Goal: Task Accomplishment & Management: Complete application form

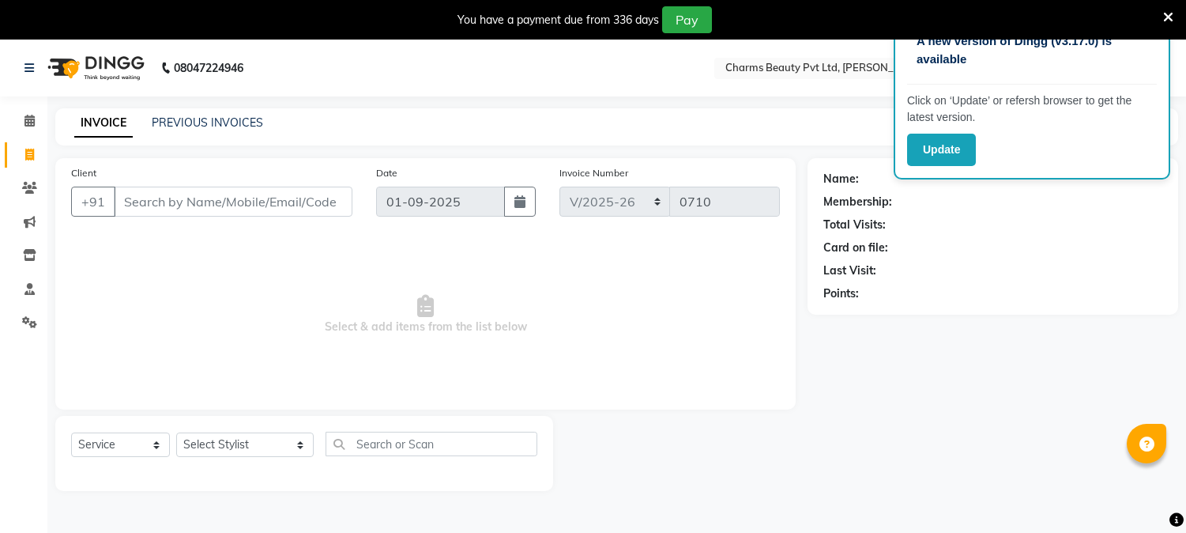
select select "868"
select select "service"
click at [262, 209] on input "Client" at bounding box center [233, 202] width 239 height 30
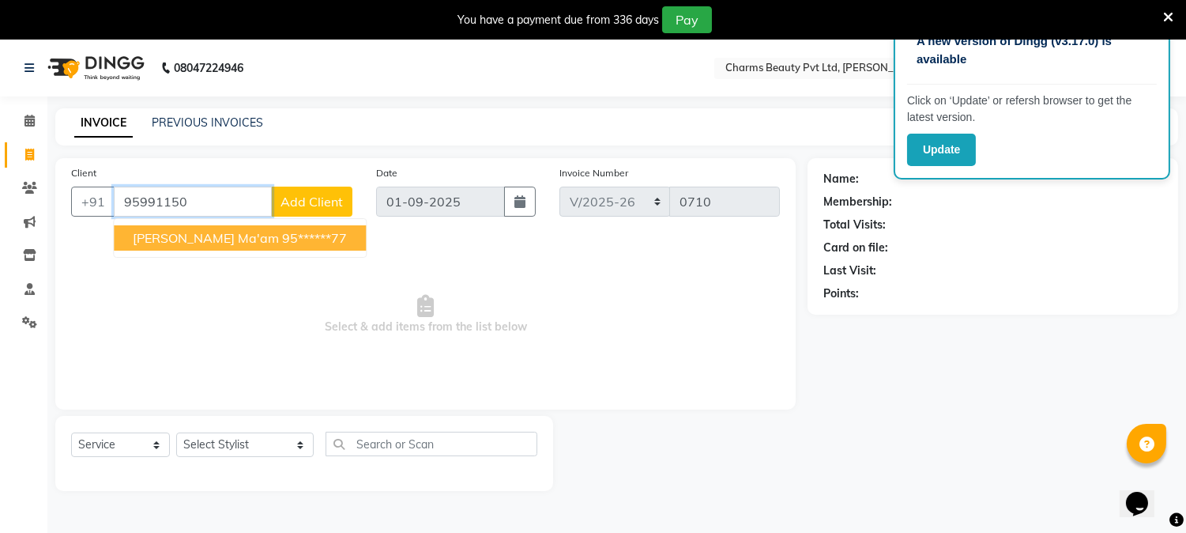
click at [282, 232] on ngb-highlight "95******77" at bounding box center [314, 238] width 65 height 16
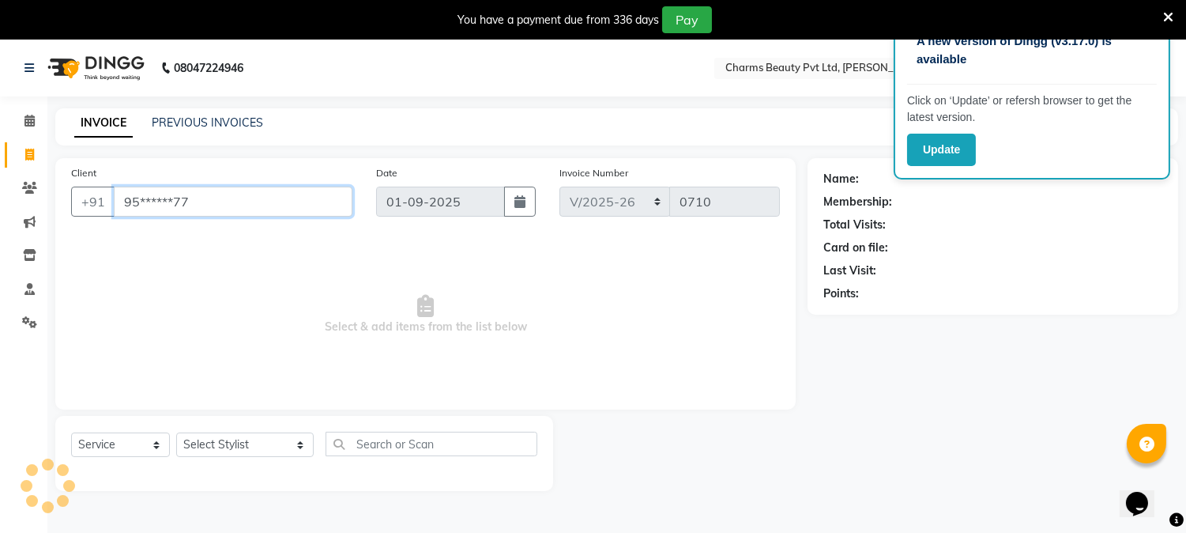
type input "95******77"
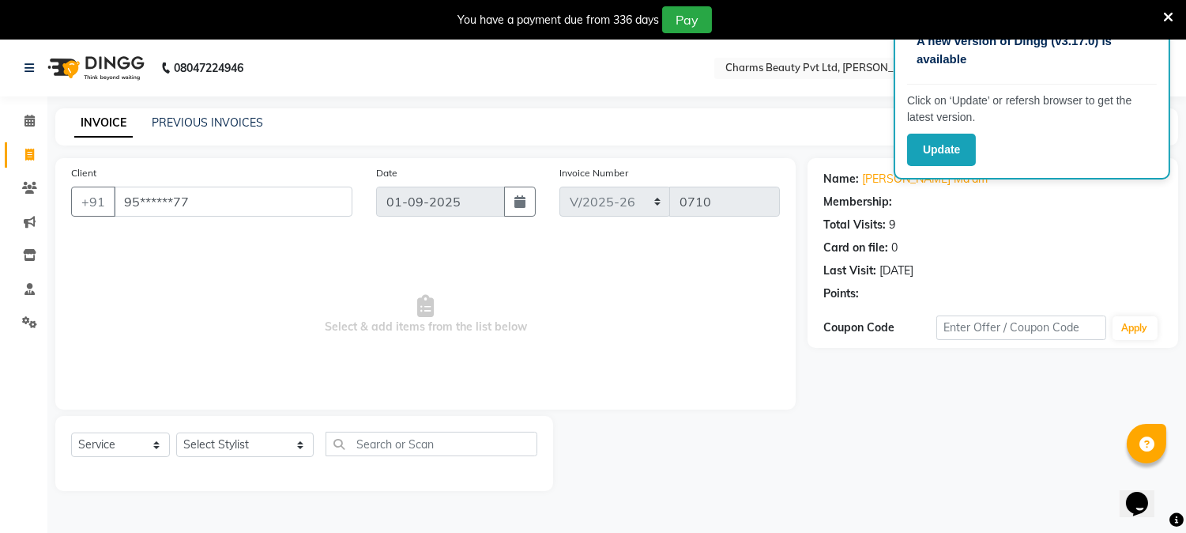
select select "1: Object"
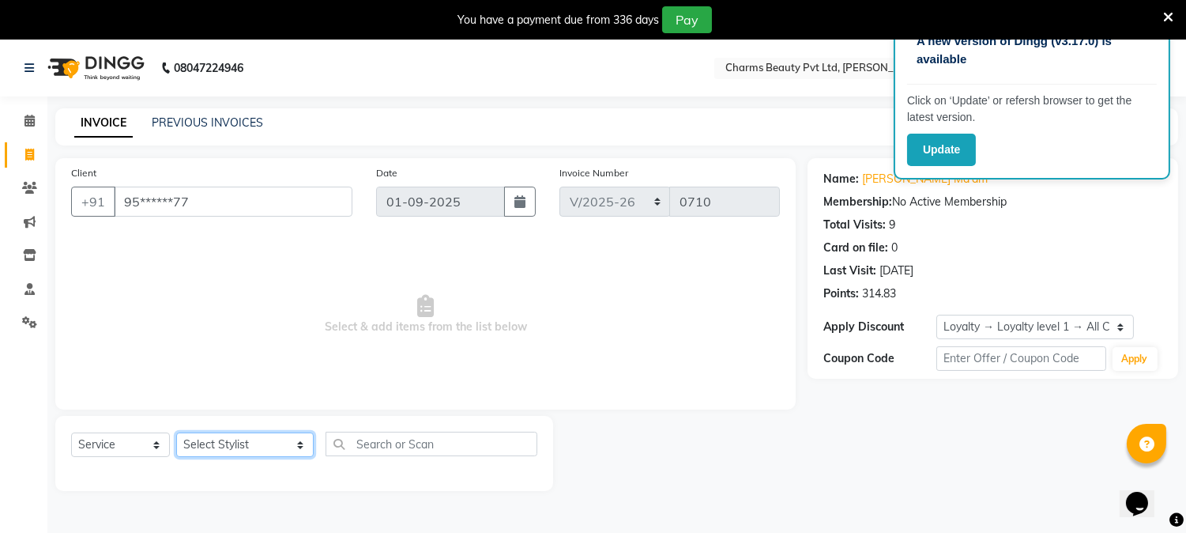
click at [225, 439] on select "Select Stylist AARTI [PERSON_NAME] [PERSON_NAME] BEAUTY PVT LTD [PERSON_NAME] V…" at bounding box center [245, 444] width 138 height 25
select select "66404"
click at [176, 433] on select "Select Stylist AARTI [PERSON_NAME] [PERSON_NAME] BEAUTY PVT LTD [PERSON_NAME] V…" at bounding box center [245, 444] width 138 height 25
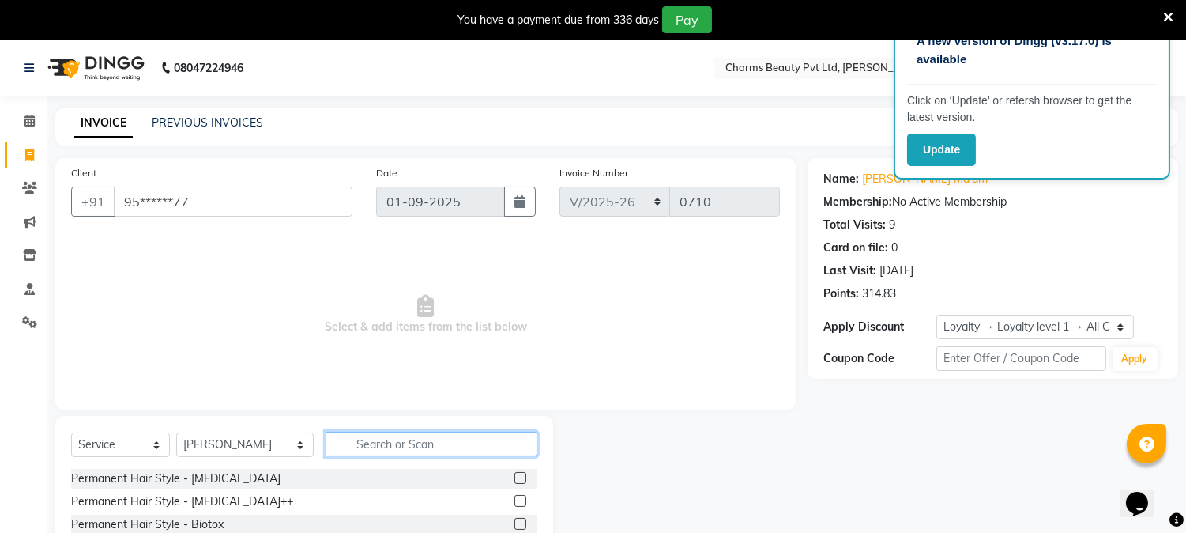
click at [392, 443] on input "text" at bounding box center [432, 444] width 212 height 25
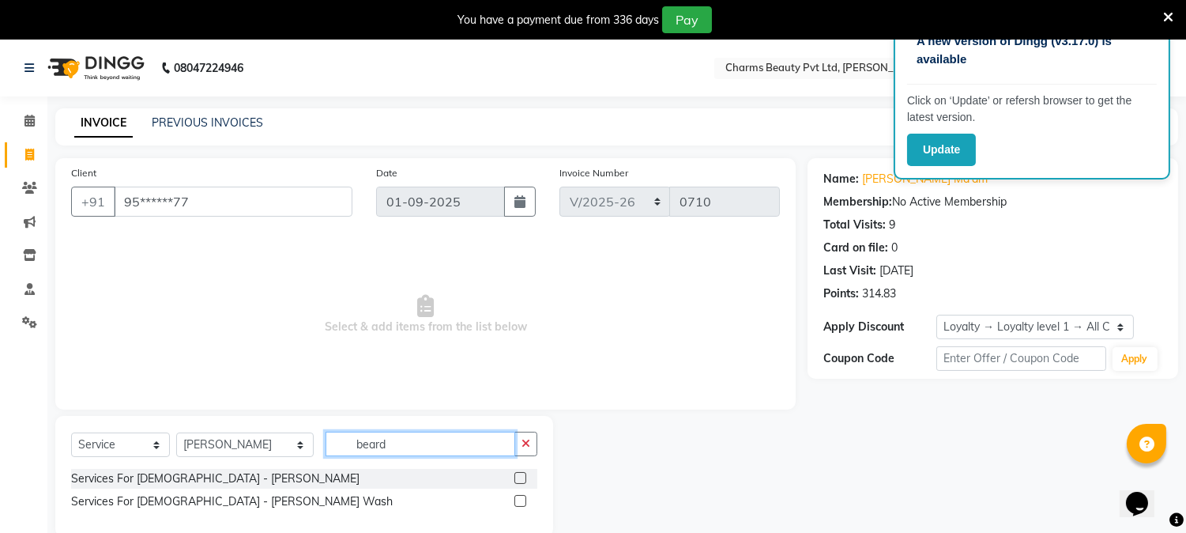
type input "beard"
click at [518, 473] on label at bounding box center [521, 478] width 12 height 12
click at [518, 473] on input "checkbox" at bounding box center [520, 478] width 10 height 10
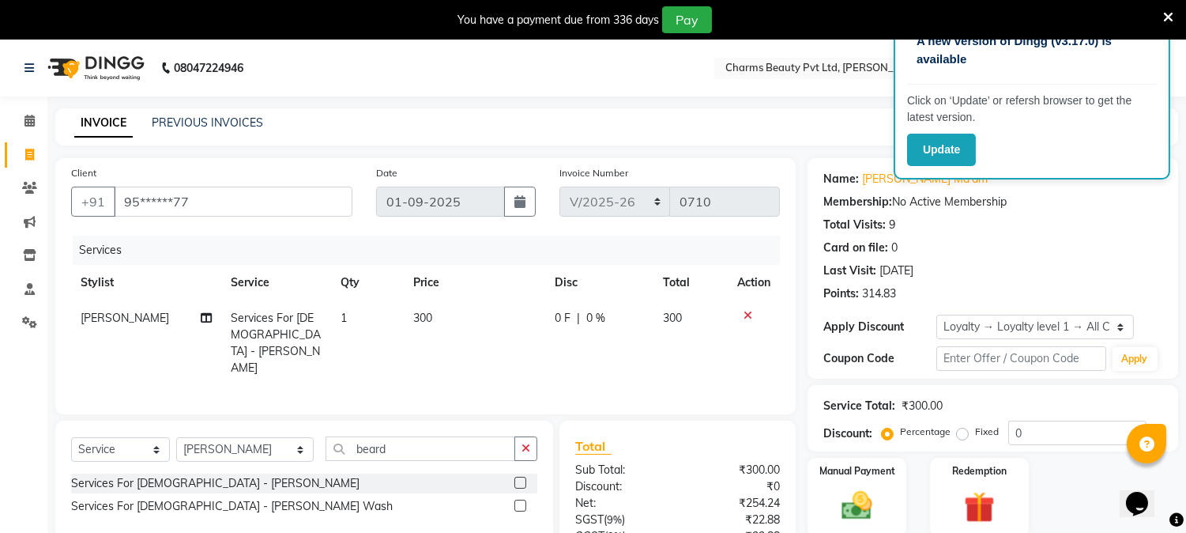
scroll to position [138, 0]
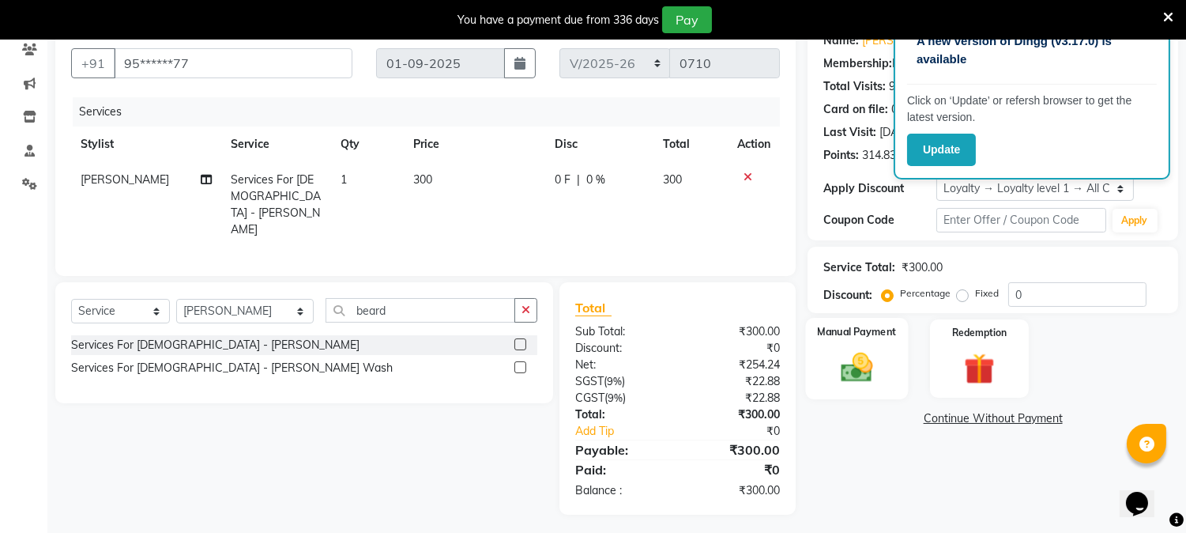
click at [876, 368] on img at bounding box center [858, 367] width 52 height 37
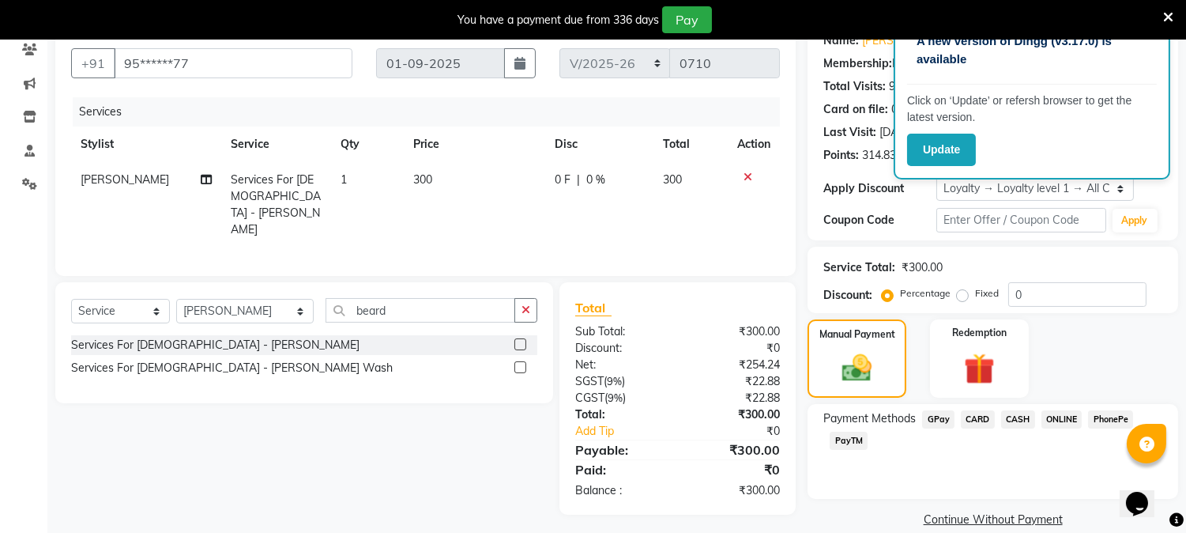
click at [850, 439] on span "PayTM" at bounding box center [849, 441] width 38 height 18
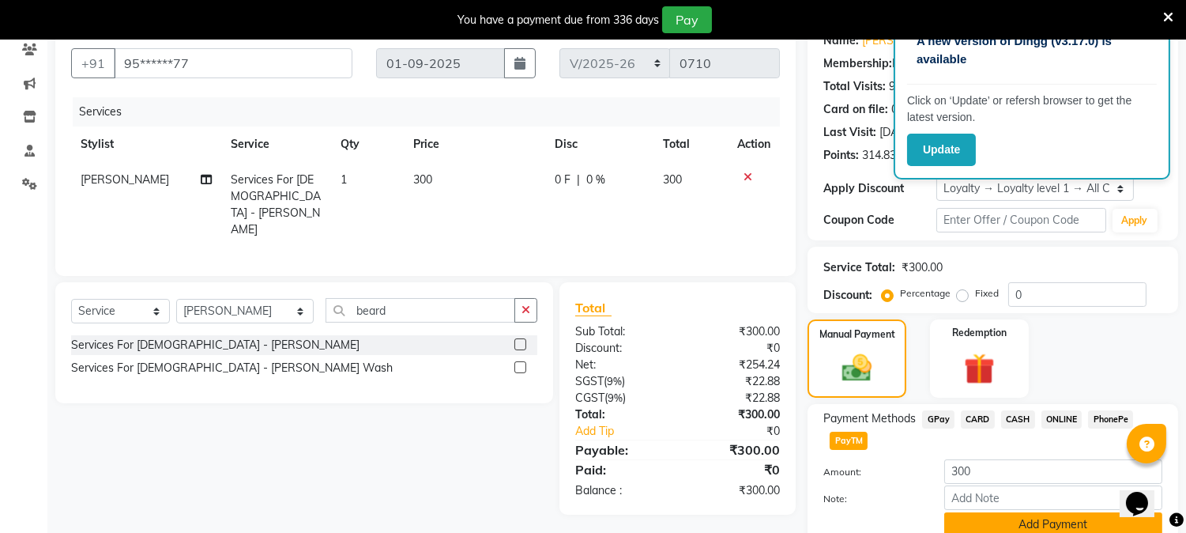
click at [990, 522] on button "Add Payment" at bounding box center [1054, 524] width 218 height 25
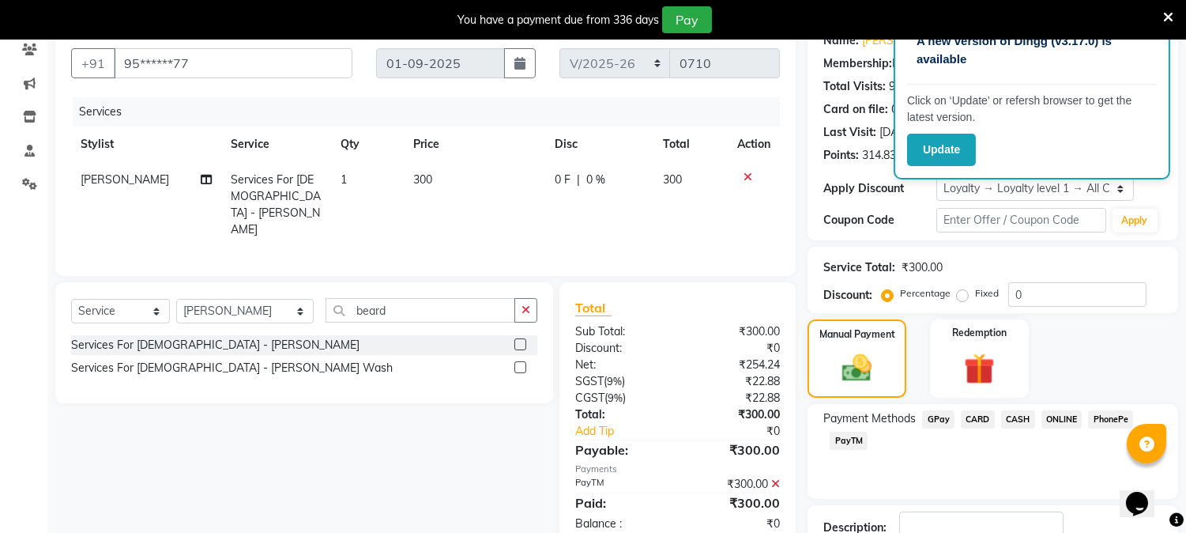
click at [847, 437] on span "PayTM" at bounding box center [849, 441] width 38 height 18
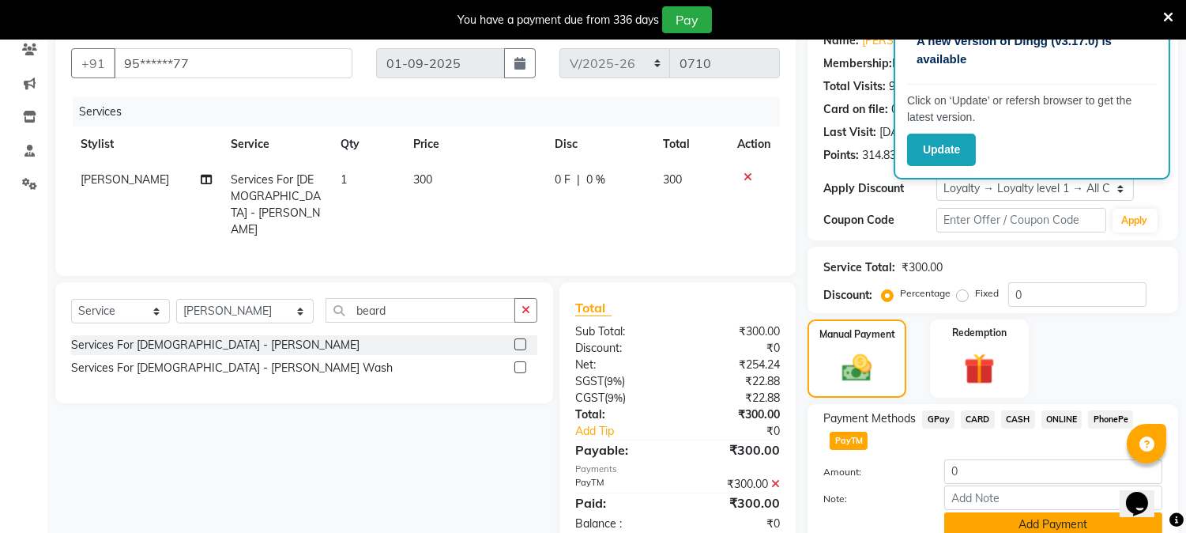
click at [998, 523] on button "Add Payment" at bounding box center [1054, 524] width 218 height 25
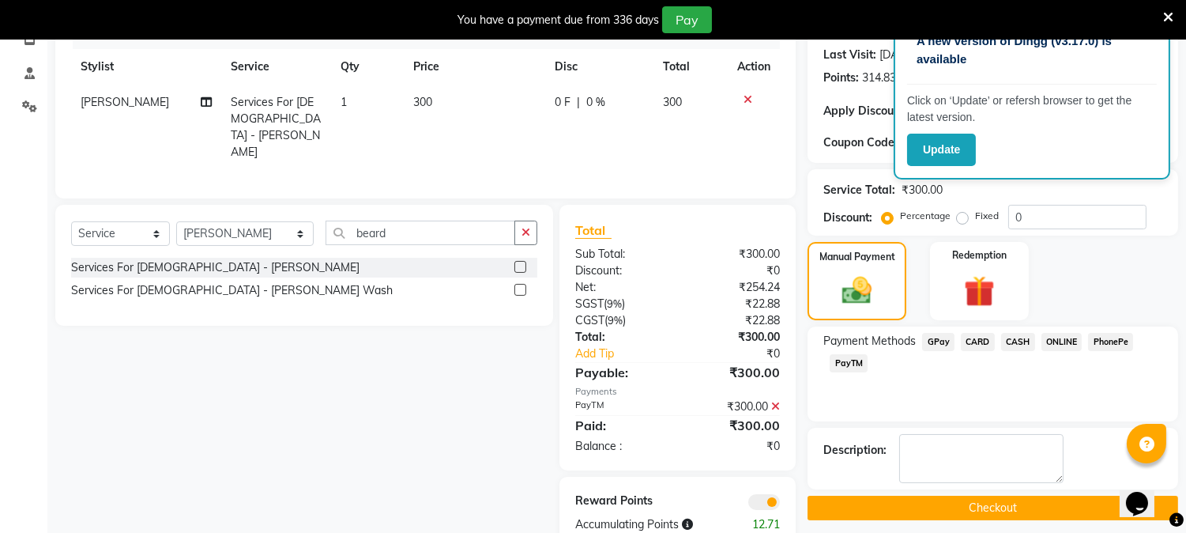
scroll to position [250, 0]
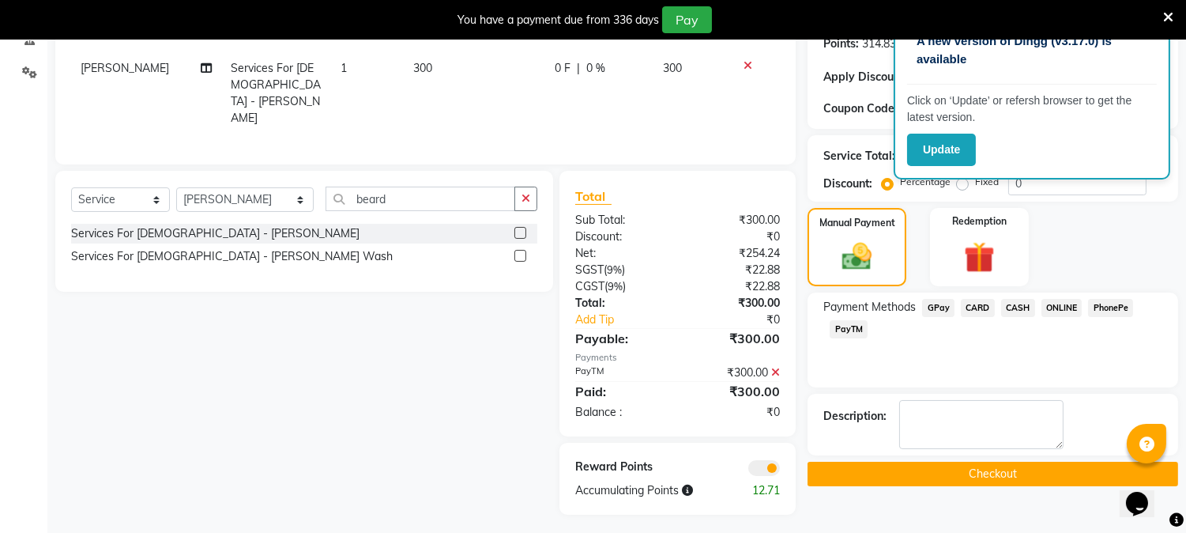
click at [773, 365] on span at bounding box center [775, 372] width 9 height 14
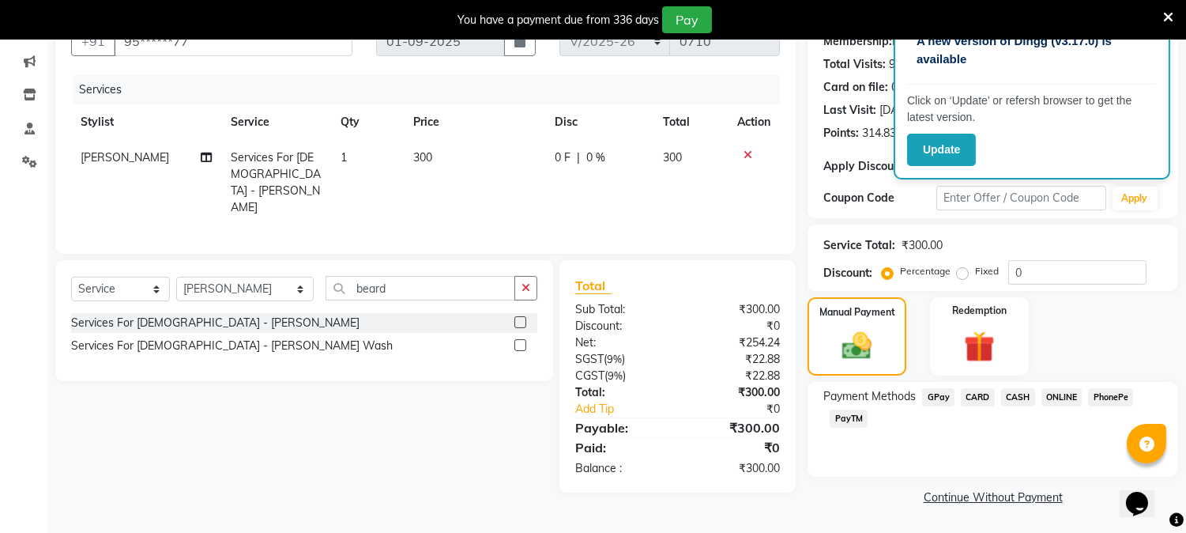
scroll to position [160, 0]
click at [745, 153] on icon at bounding box center [748, 155] width 9 height 11
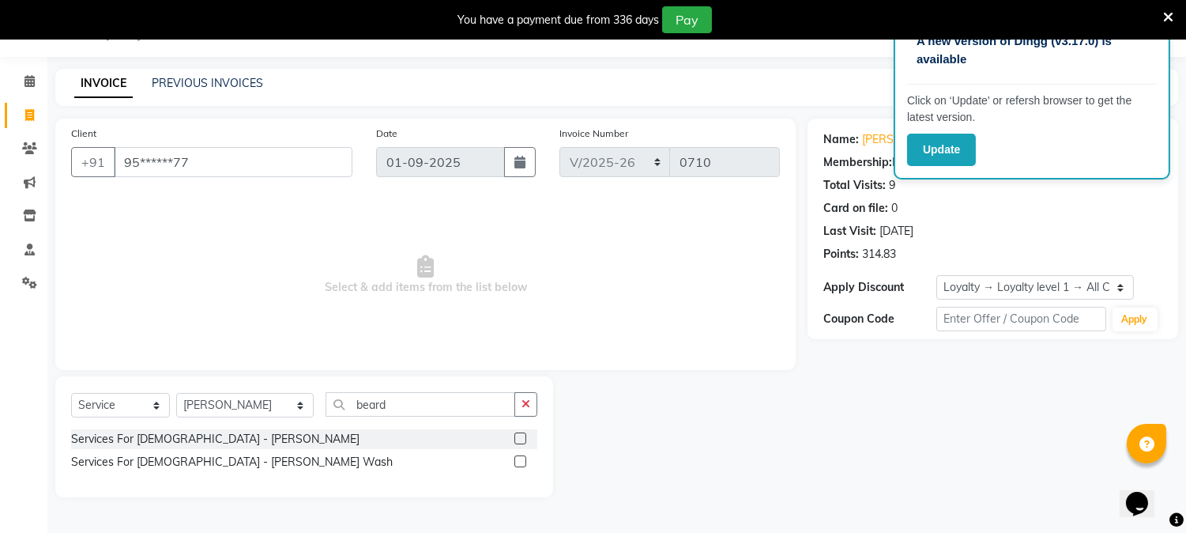
click at [519, 440] on label at bounding box center [521, 438] width 12 height 12
click at [519, 440] on input "checkbox" at bounding box center [520, 439] width 10 height 10
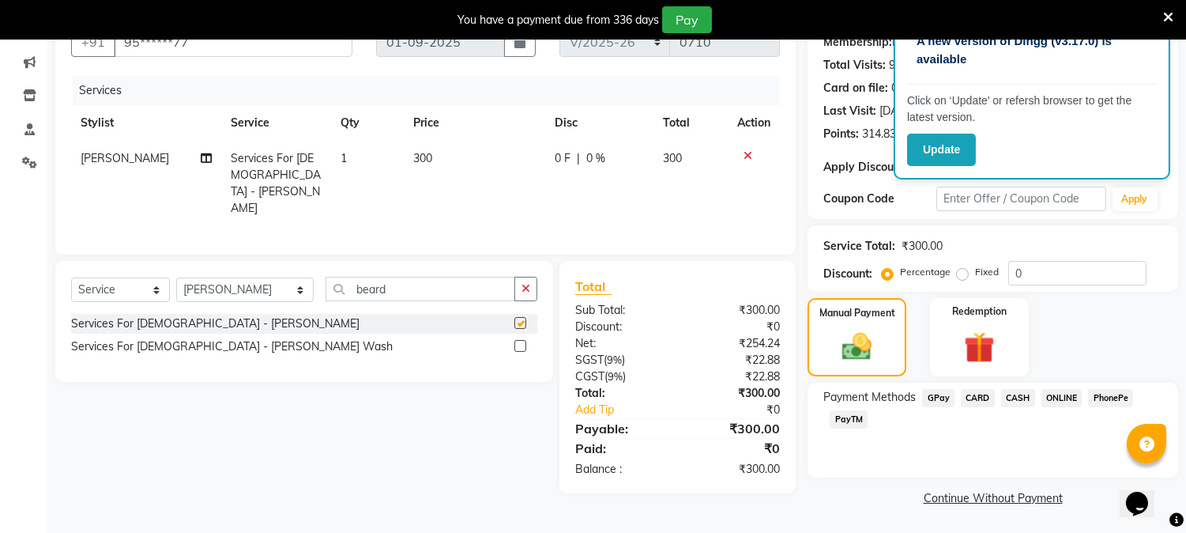
checkbox input "false"
click at [899, 336] on div "Manual Payment" at bounding box center [857, 336] width 103 height 81
click at [846, 415] on span "PayTM" at bounding box center [849, 419] width 38 height 18
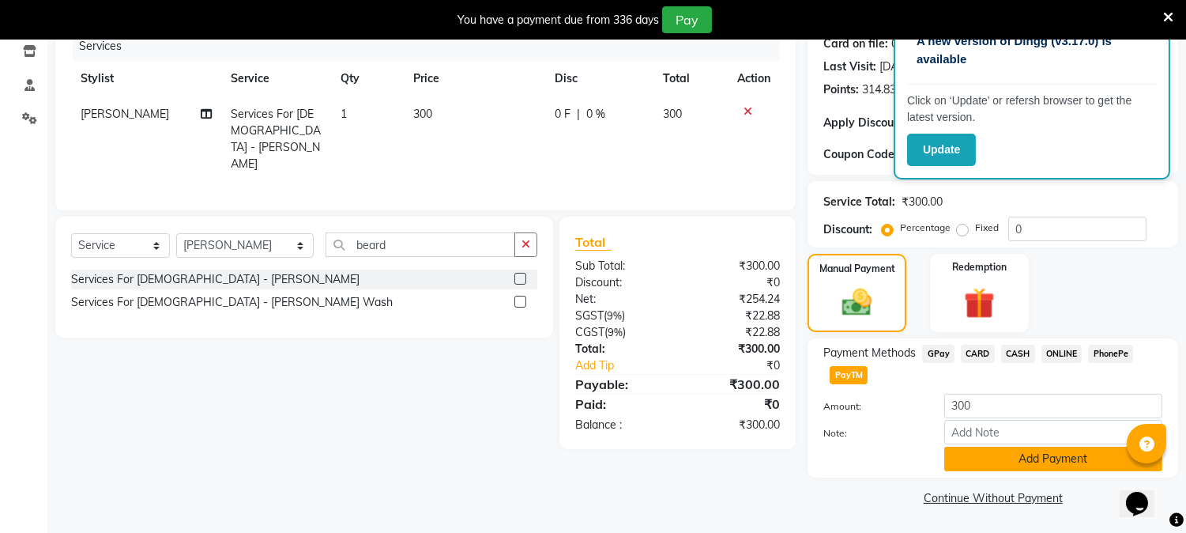
click at [990, 457] on button "Add Payment" at bounding box center [1054, 459] width 218 height 25
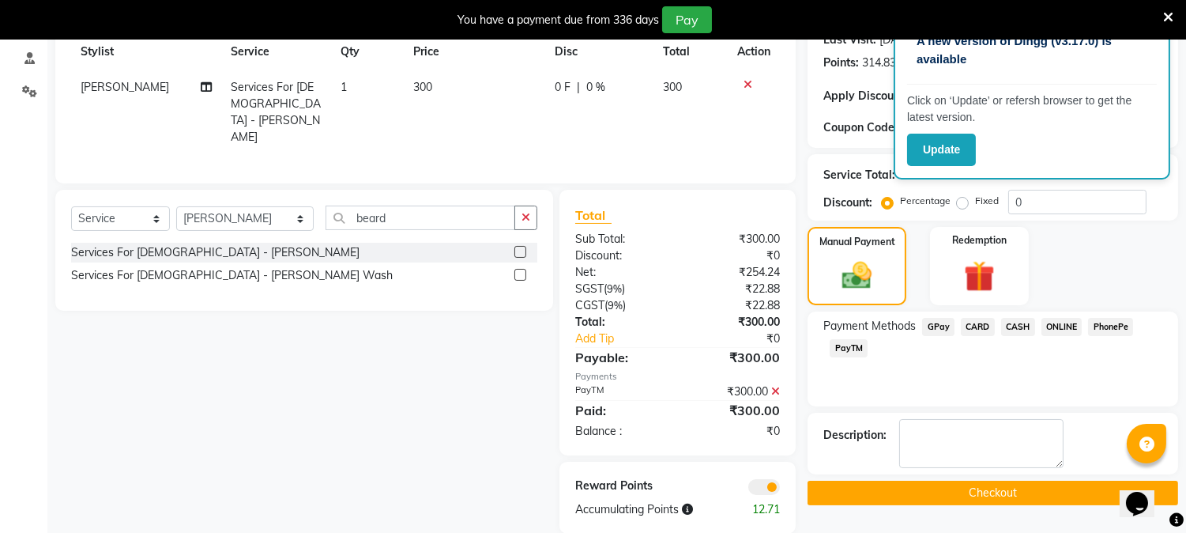
scroll to position [250, 0]
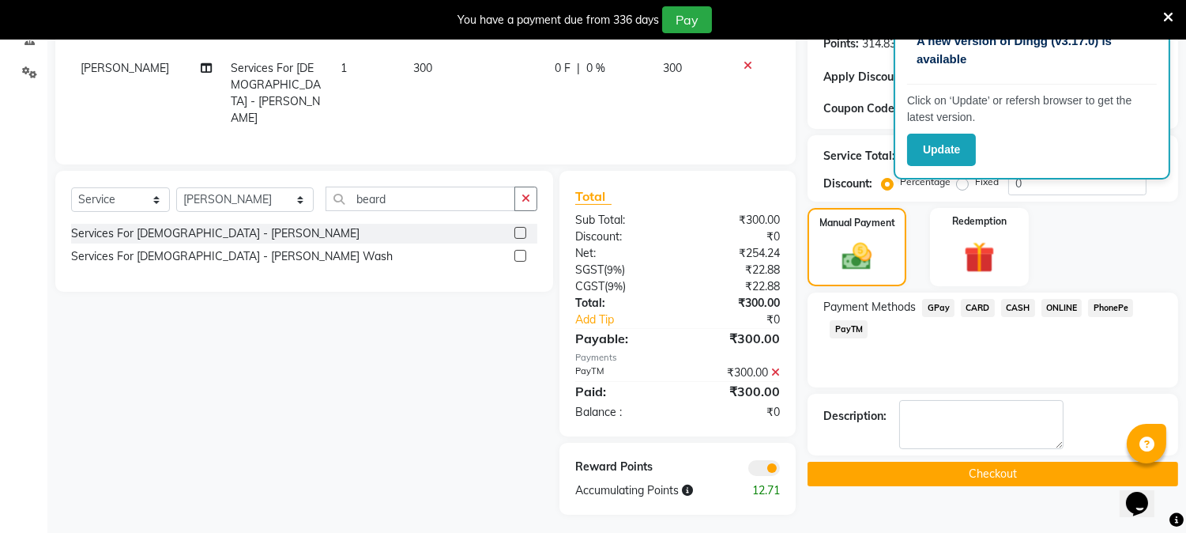
click at [1005, 470] on button "Checkout" at bounding box center [993, 474] width 371 height 25
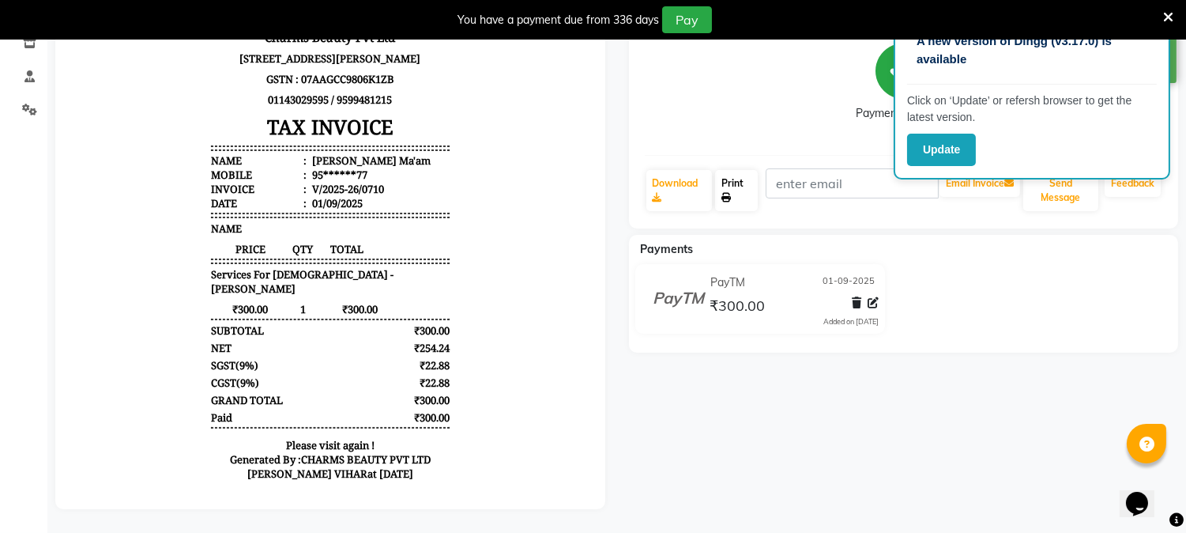
click at [737, 170] on link "Print" at bounding box center [736, 190] width 43 height 41
click at [692, 96] on div "Payment Received" at bounding box center [904, 83] width 519 height 119
click at [1164, 16] on icon at bounding box center [1169, 17] width 10 height 14
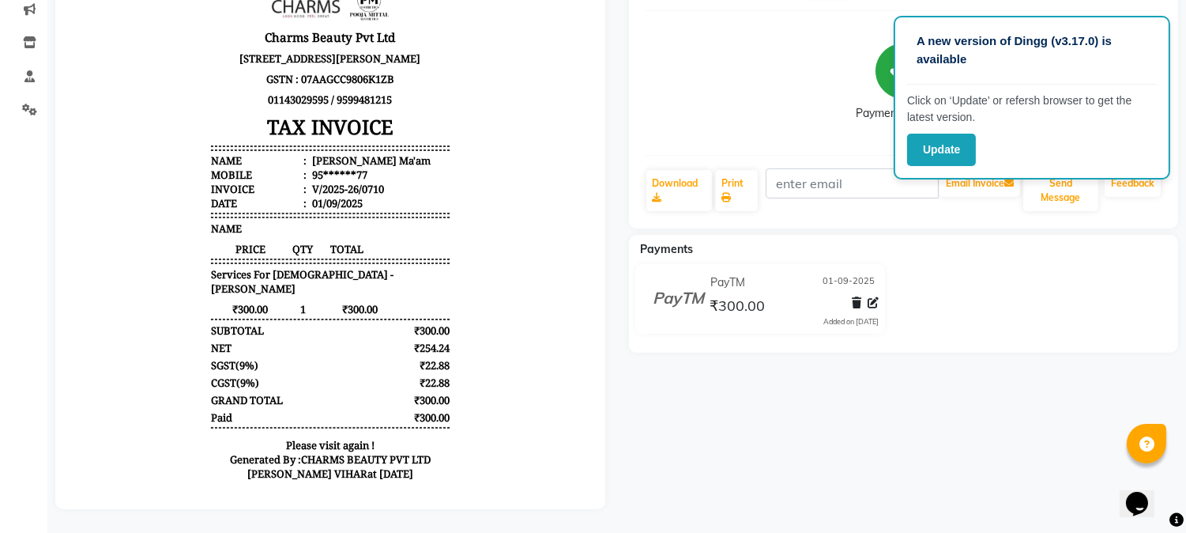
scroll to position [185, 0]
click at [784, 73] on div "Payment Received" at bounding box center [904, 83] width 519 height 119
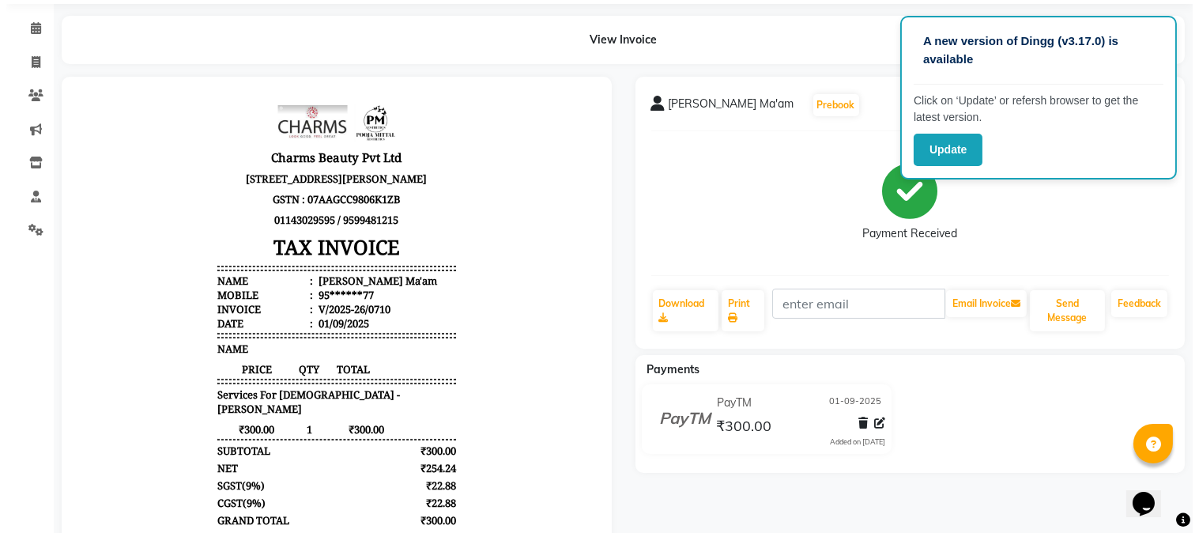
scroll to position [0, 0]
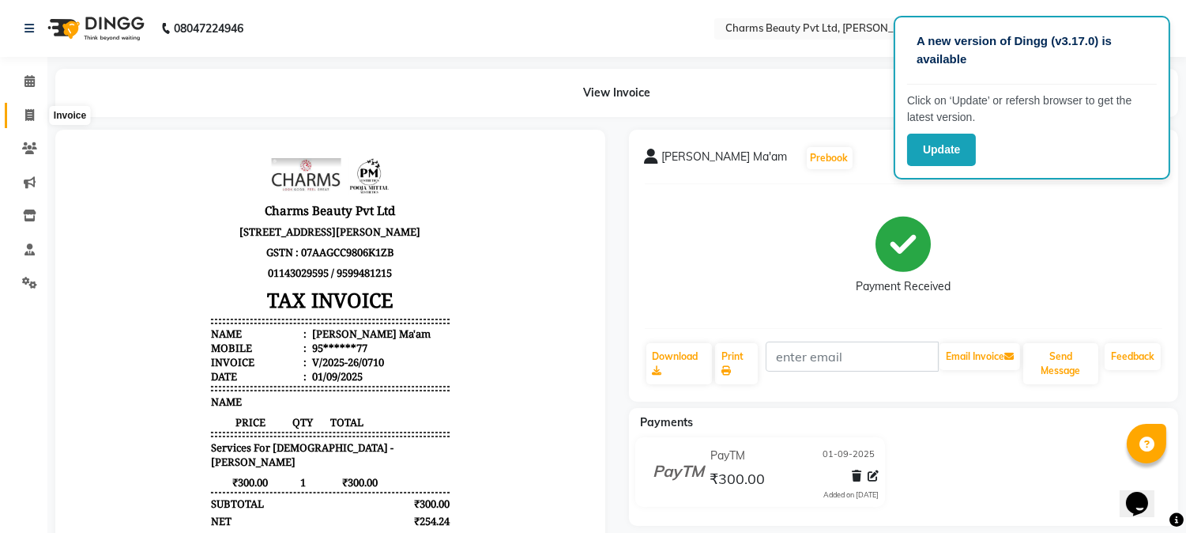
click at [30, 109] on icon at bounding box center [29, 115] width 9 height 12
select select "service"
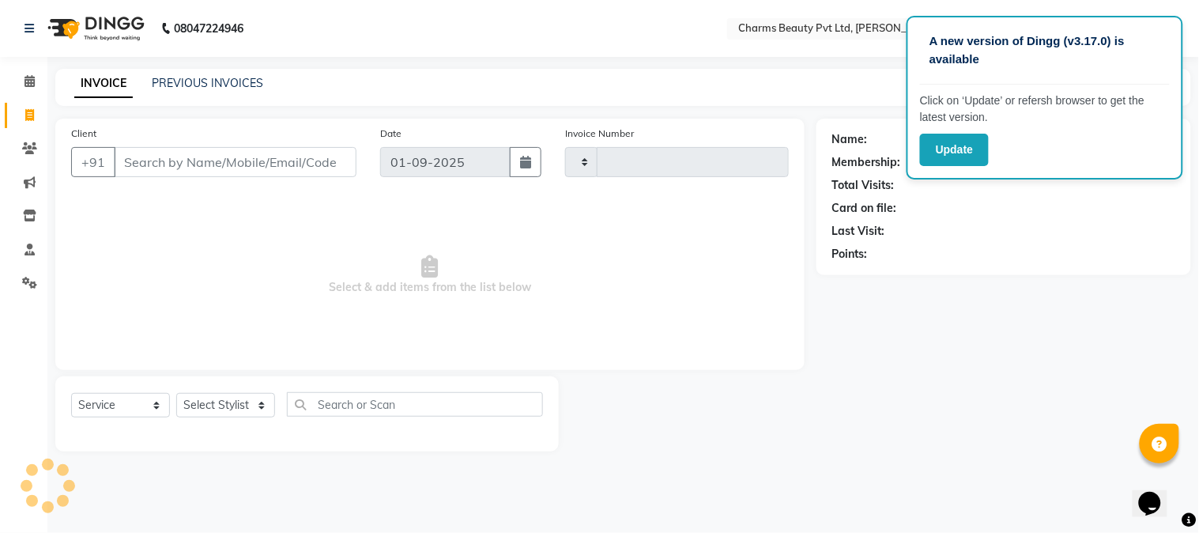
click at [1148, 72] on div "A new version of Dingg (v3.17.0) is available" at bounding box center [1045, 56] width 250 height 55
type input "0711"
select select "868"
click at [944, 148] on button "Update" at bounding box center [954, 150] width 69 height 32
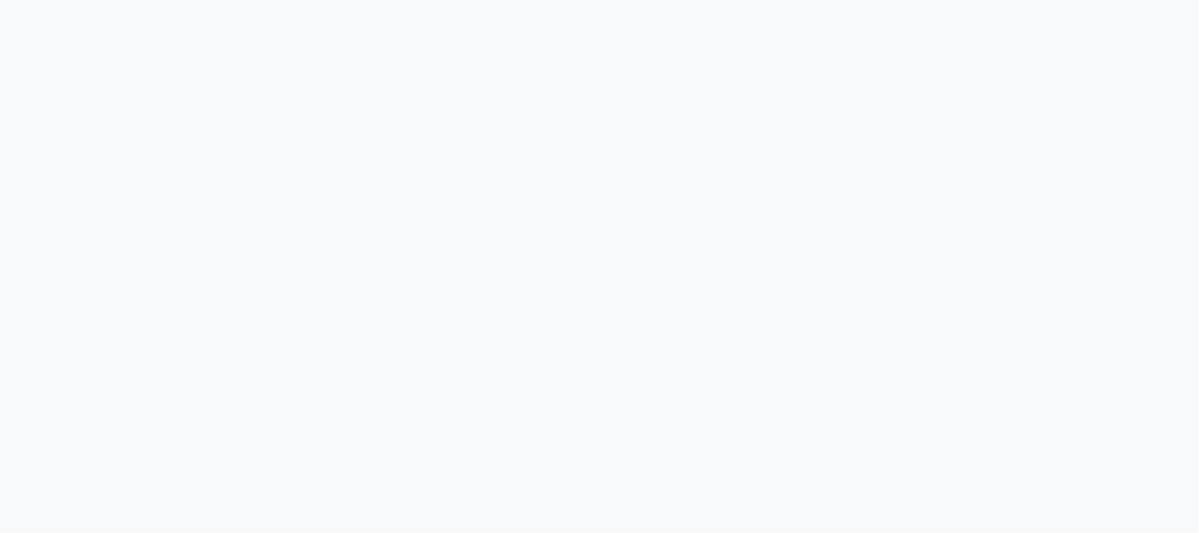
select select "service"
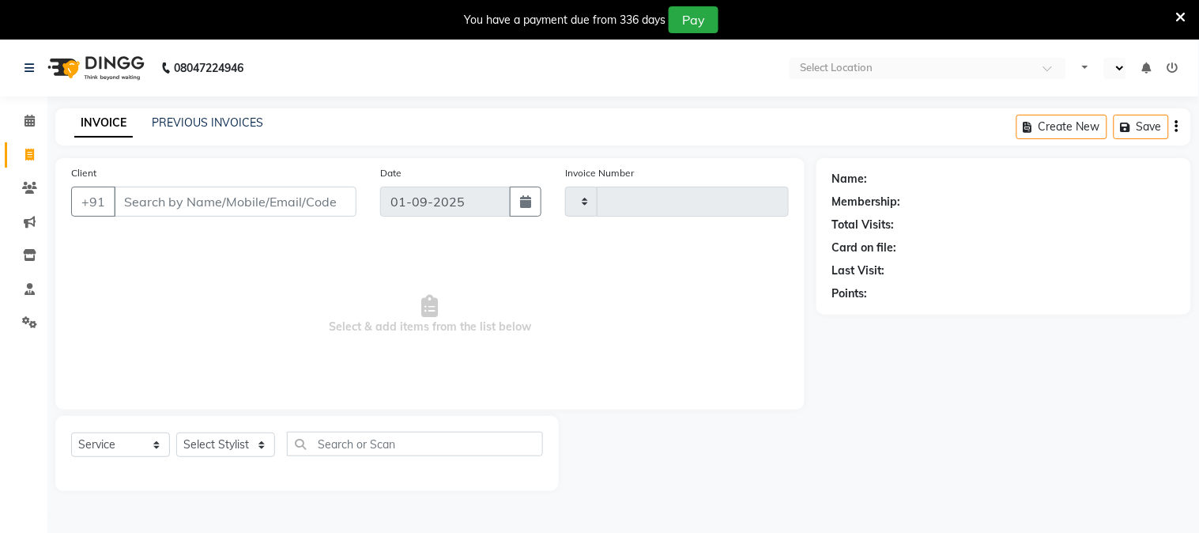
type input "0711"
select select "en"
select select "868"
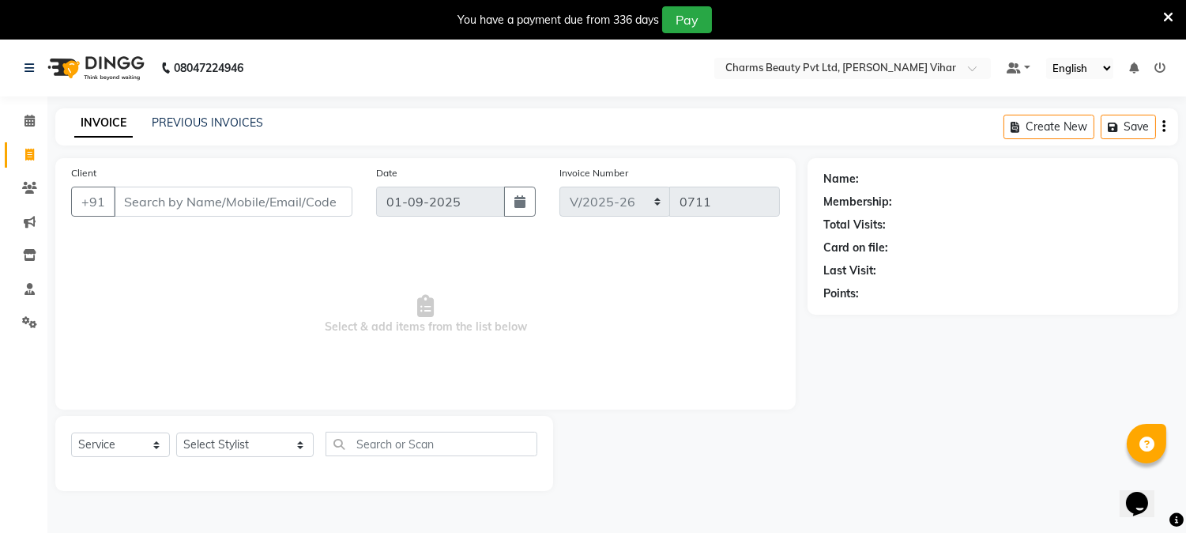
click at [214, 194] on input "Client" at bounding box center [233, 202] width 239 height 30
type input "8178197068"
click at [309, 194] on span "Add Client" at bounding box center [312, 202] width 62 height 16
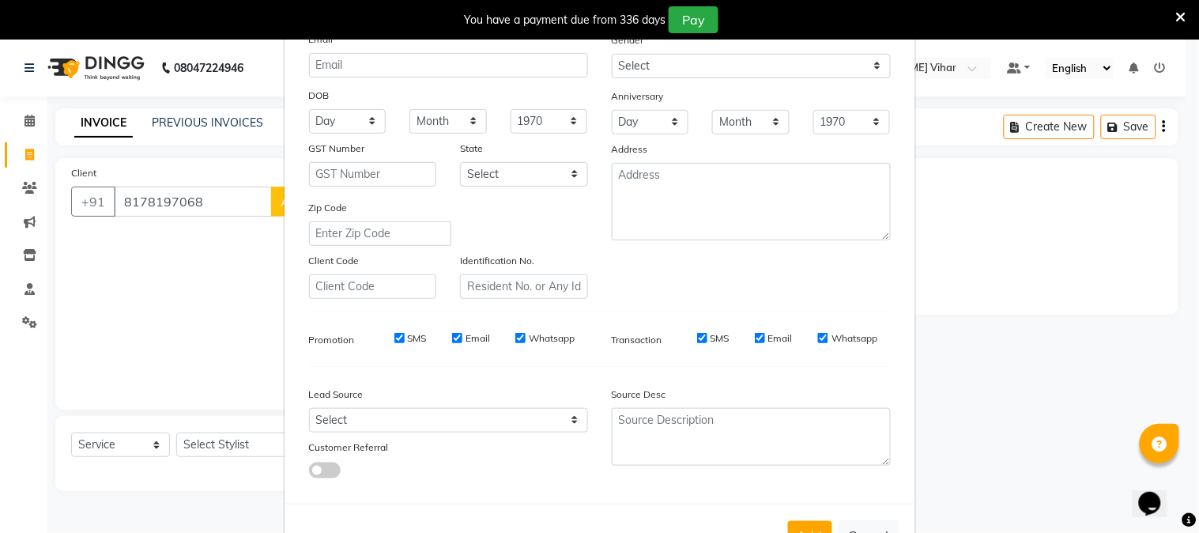
scroll to position [198, 0]
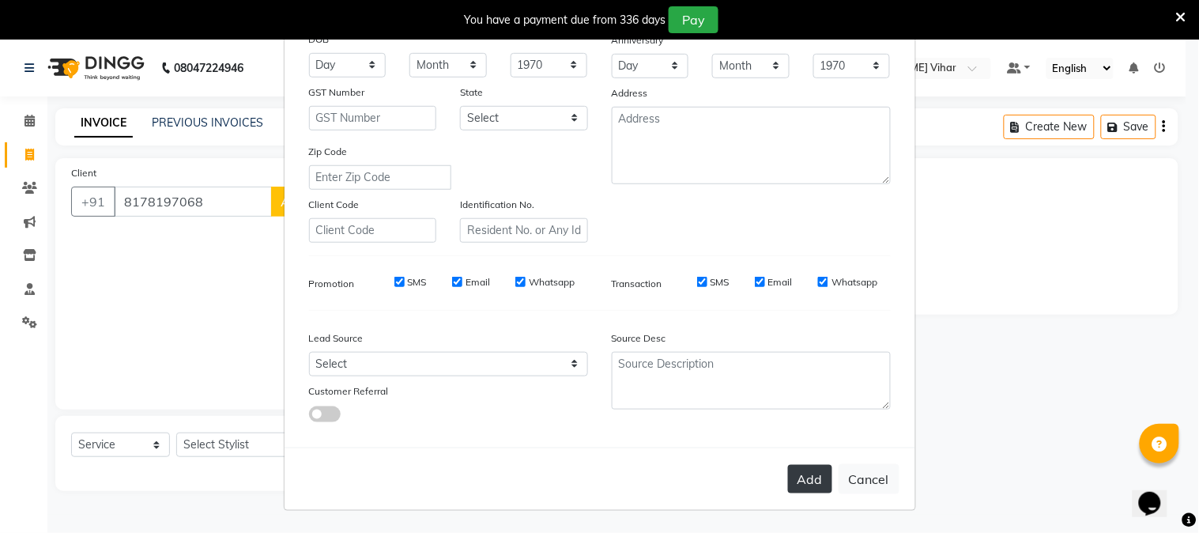
click at [796, 472] on button "Add" at bounding box center [810, 479] width 44 height 28
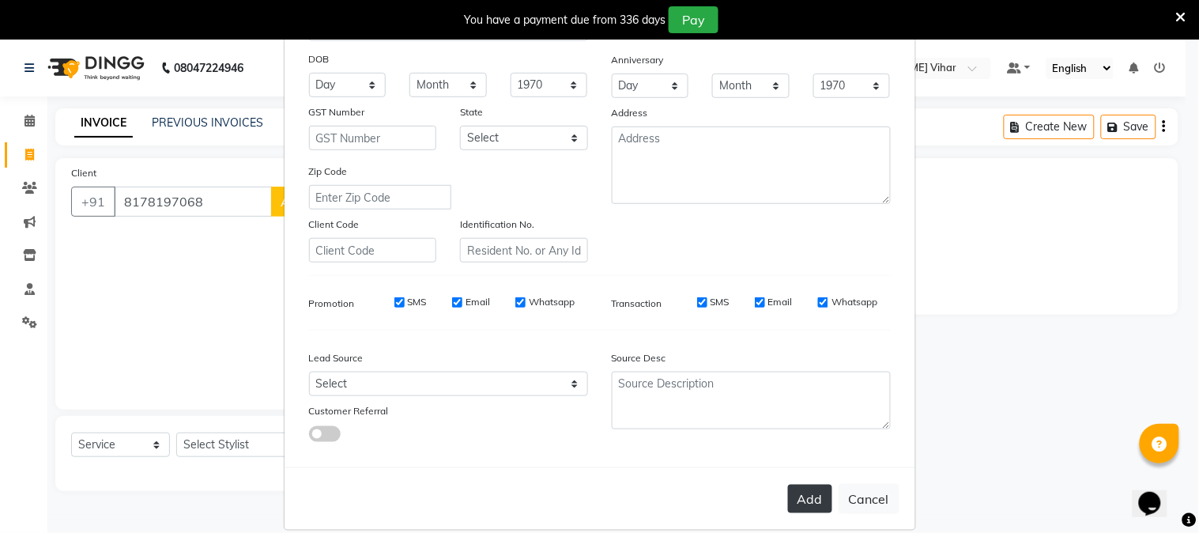
scroll to position [219, 0]
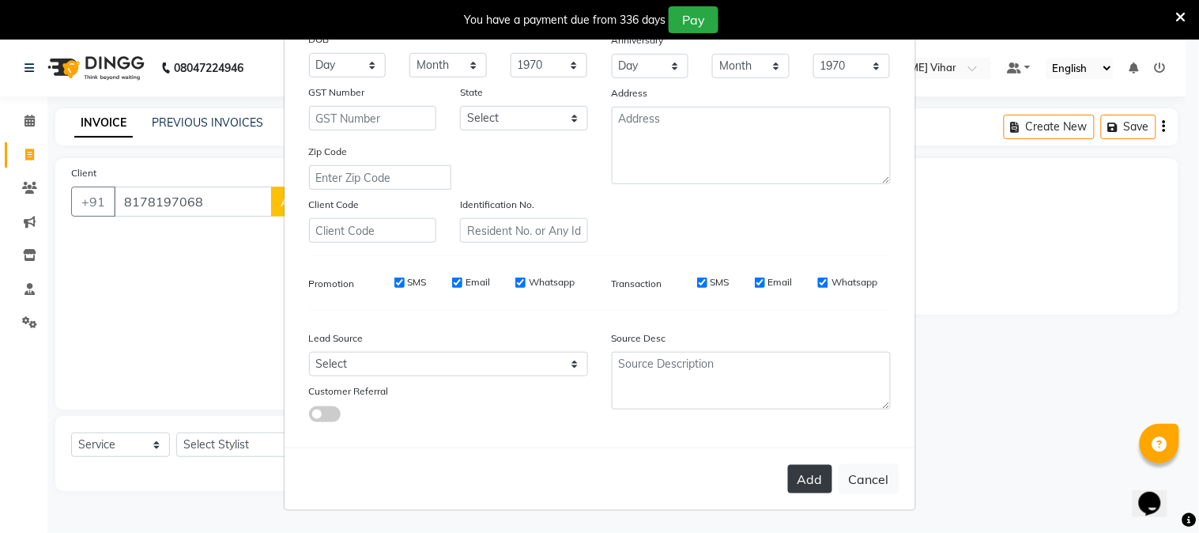
click at [796, 472] on button "Add" at bounding box center [810, 479] width 44 height 28
click at [854, 477] on button "Cancel" at bounding box center [869, 479] width 61 height 30
select select
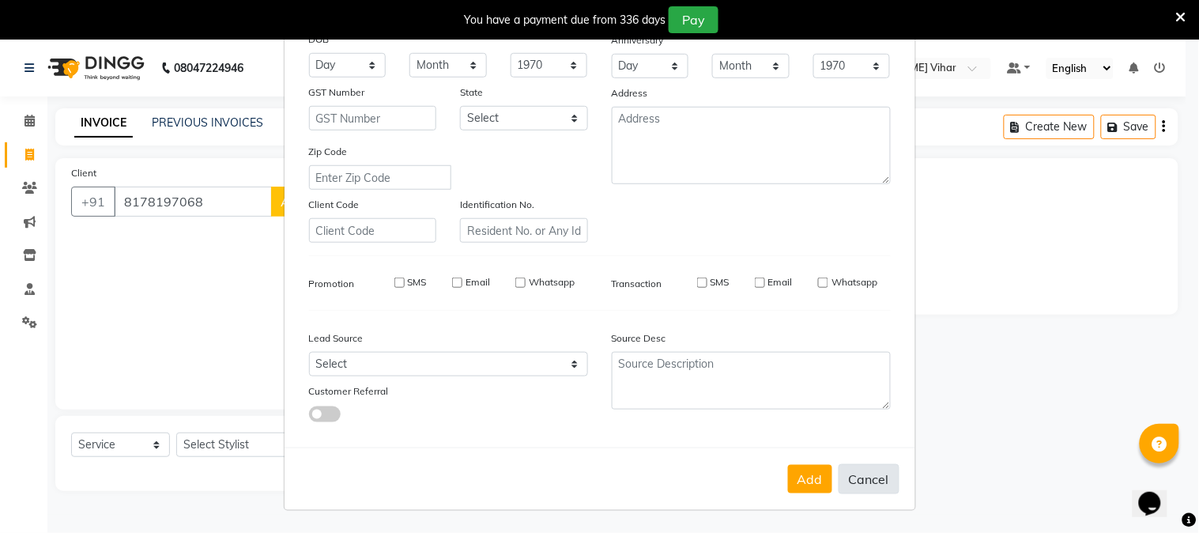
select select
checkbox input "false"
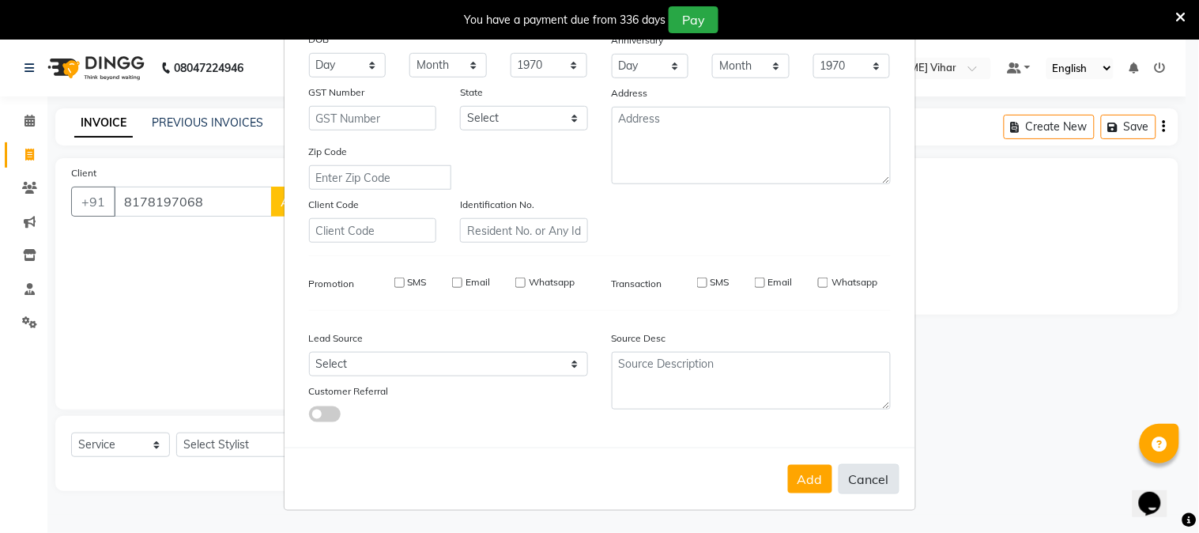
checkbox input "false"
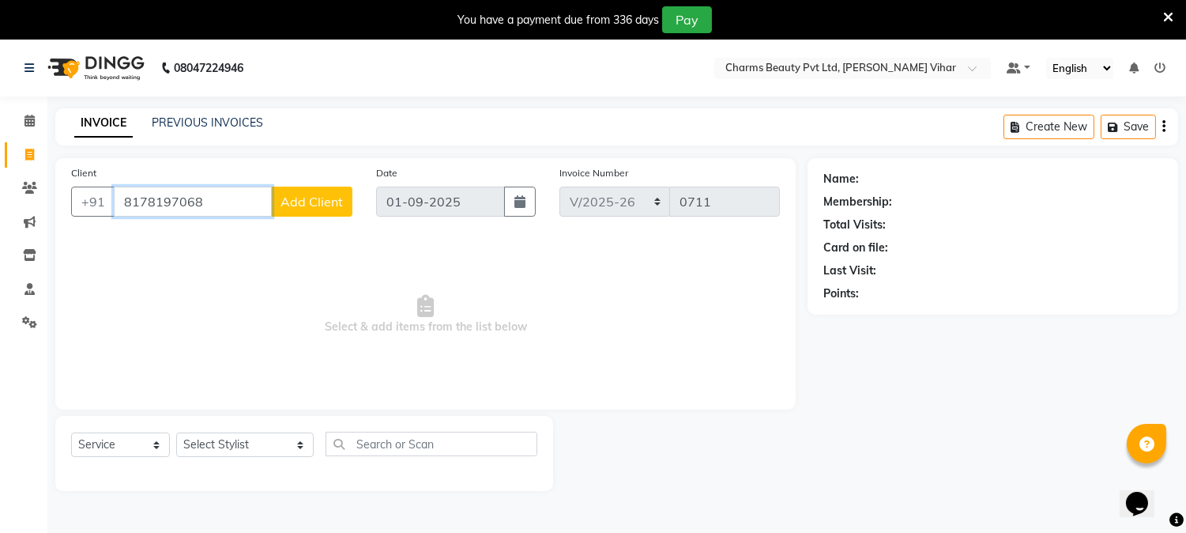
click at [224, 198] on input "8178197068" at bounding box center [193, 202] width 158 height 30
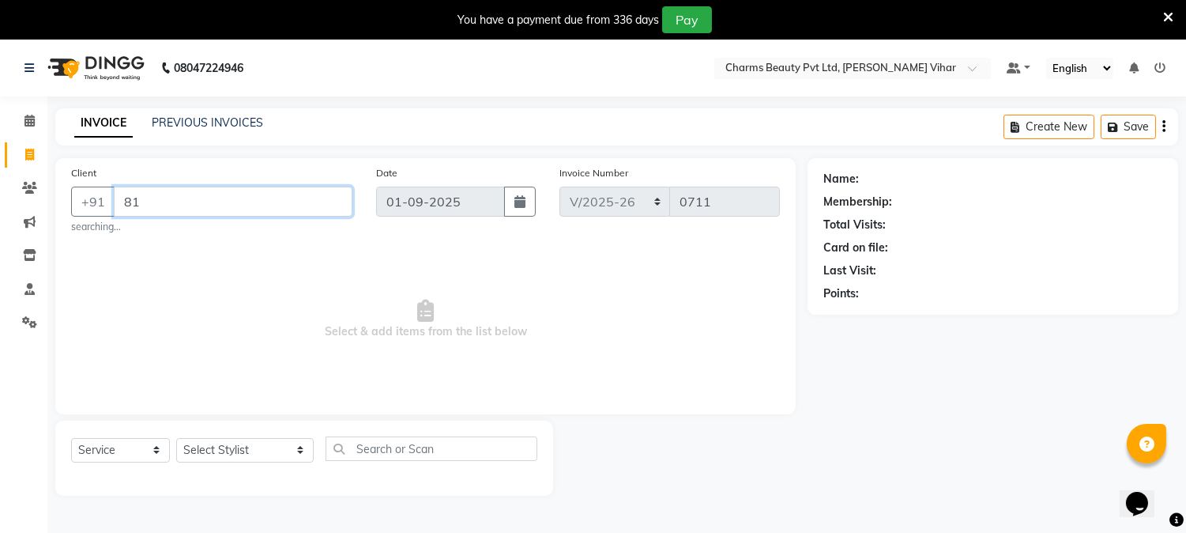
type input "8"
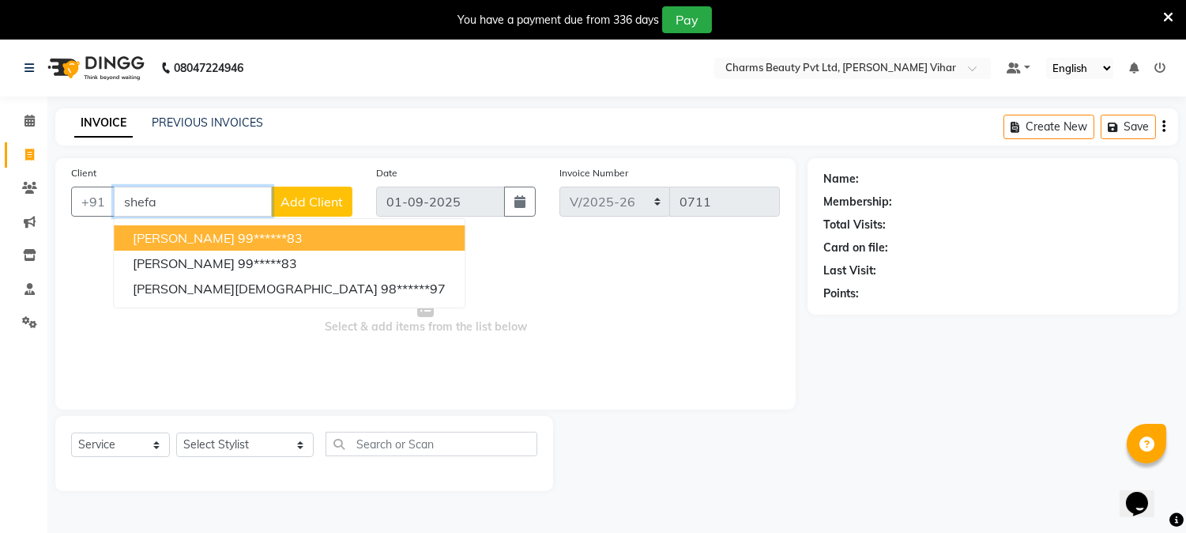
click at [217, 237] on span "[PERSON_NAME]" at bounding box center [184, 238] width 102 height 16
type input "99******83"
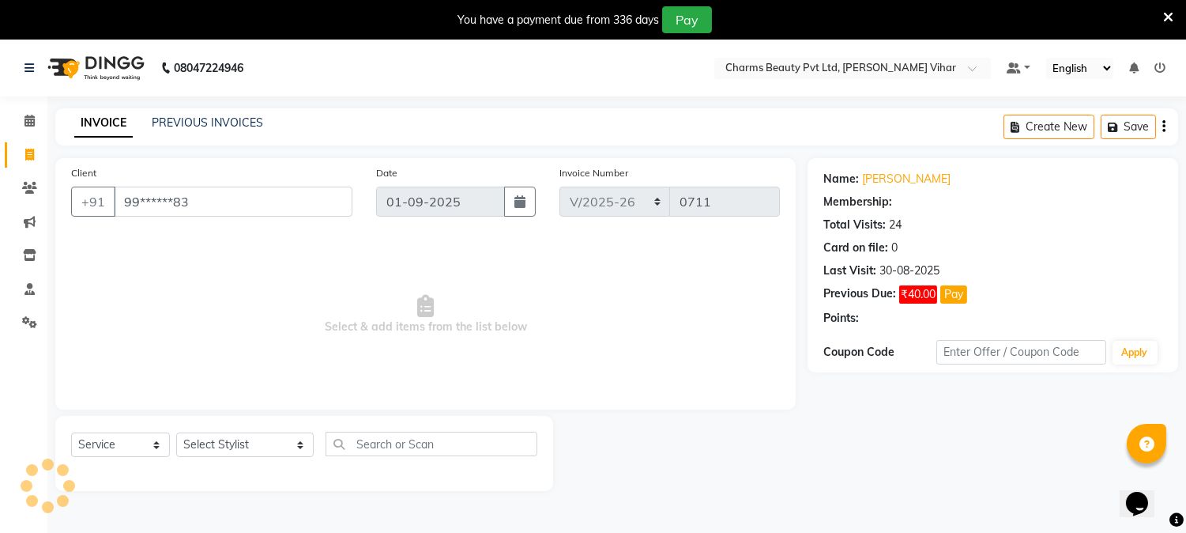
select select "1: Object"
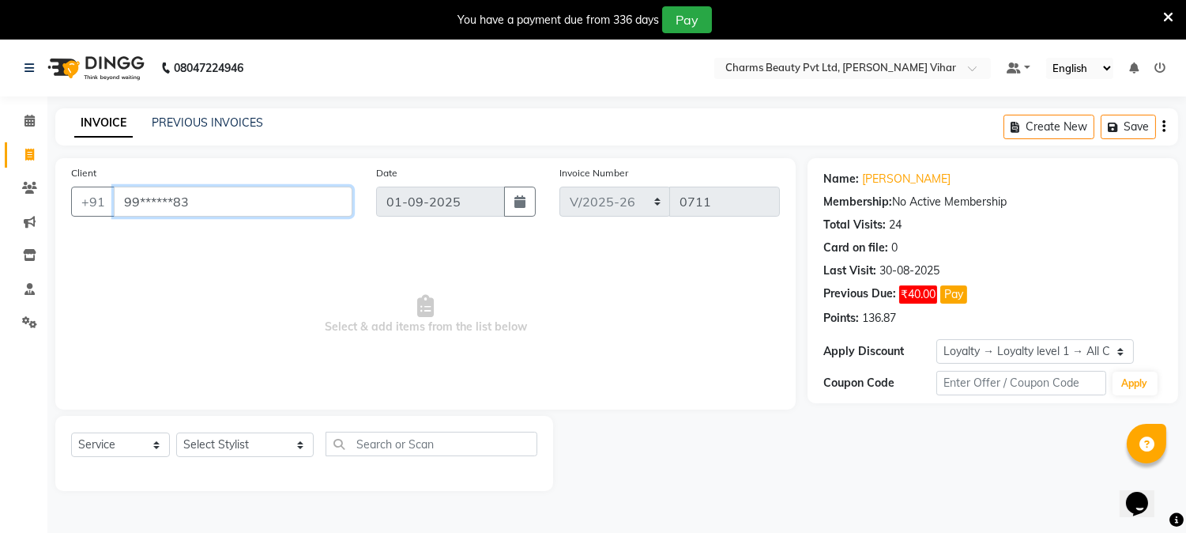
click at [210, 201] on input "99******83" at bounding box center [233, 202] width 239 height 30
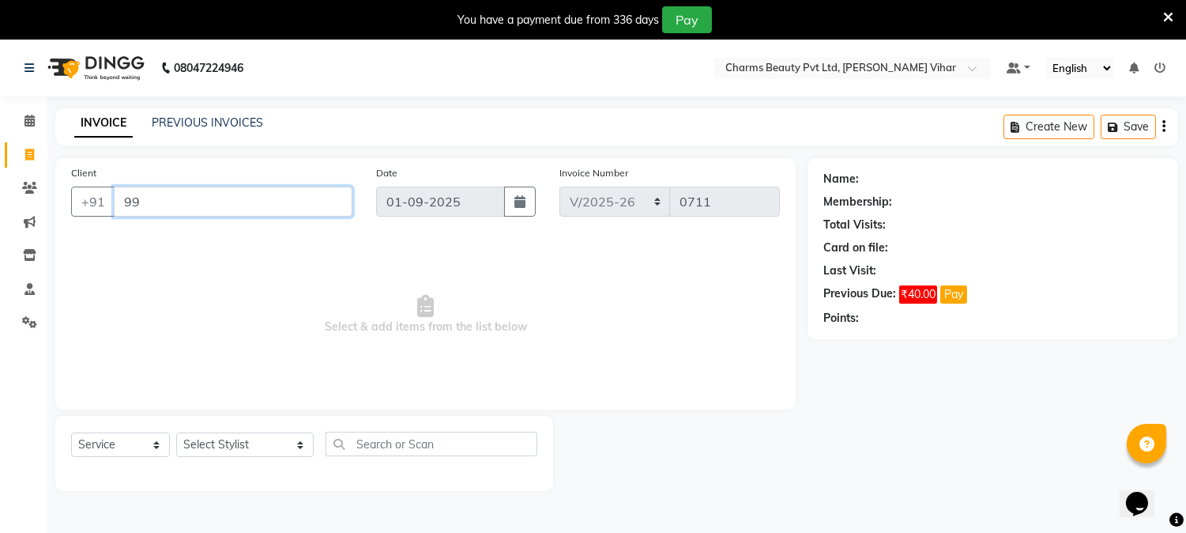
type input "9"
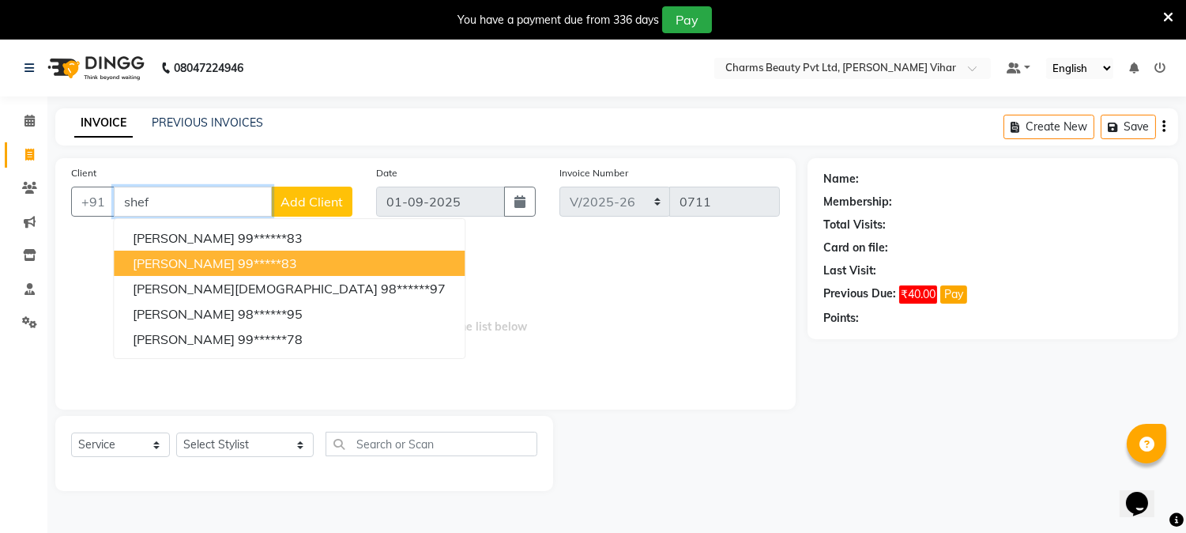
click at [238, 263] on ngb-highlight "99*****83" at bounding box center [267, 263] width 59 height 16
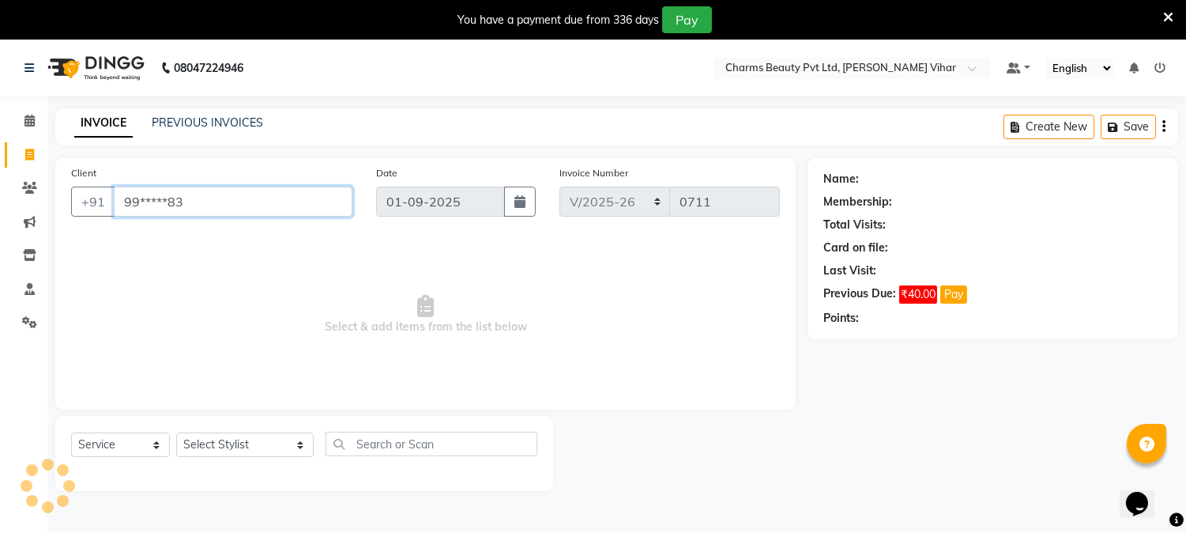
type input "99*****83"
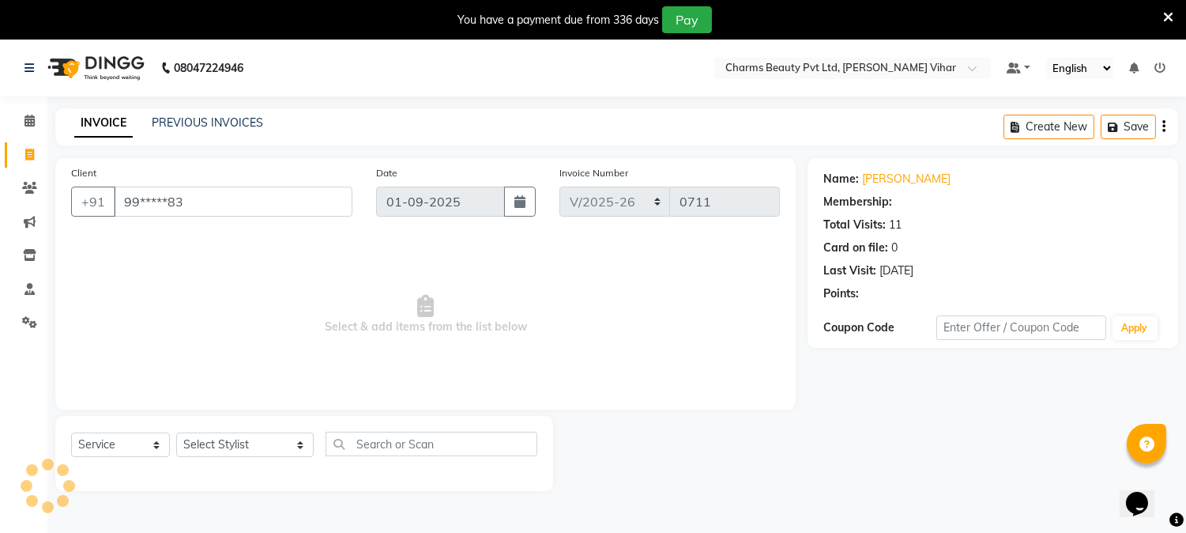
select select "1: Object"
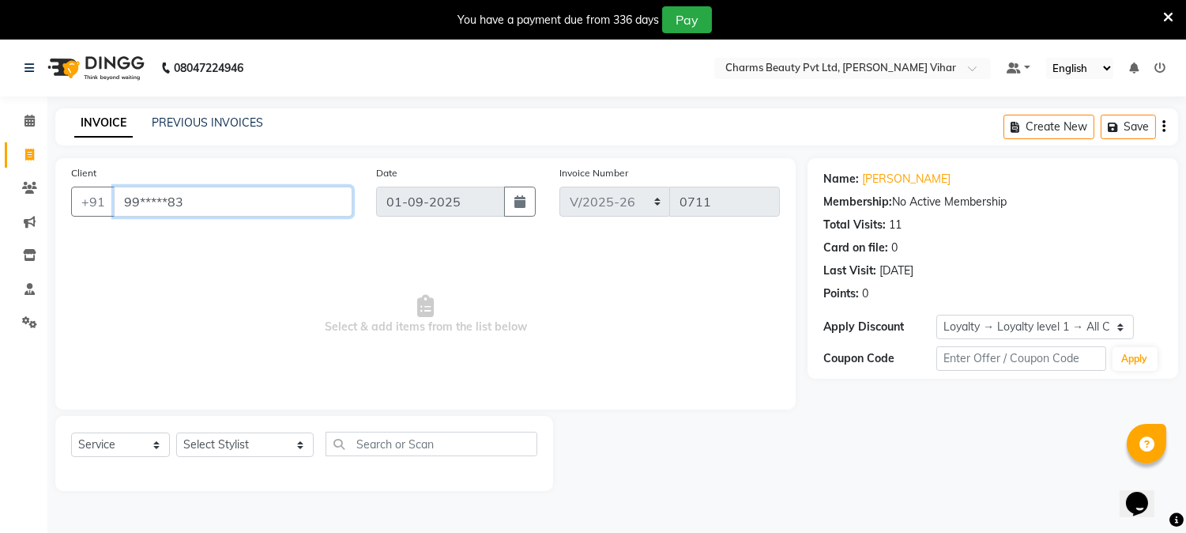
click at [208, 194] on input "99*****83" at bounding box center [233, 202] width 239 height 30
type input "9"
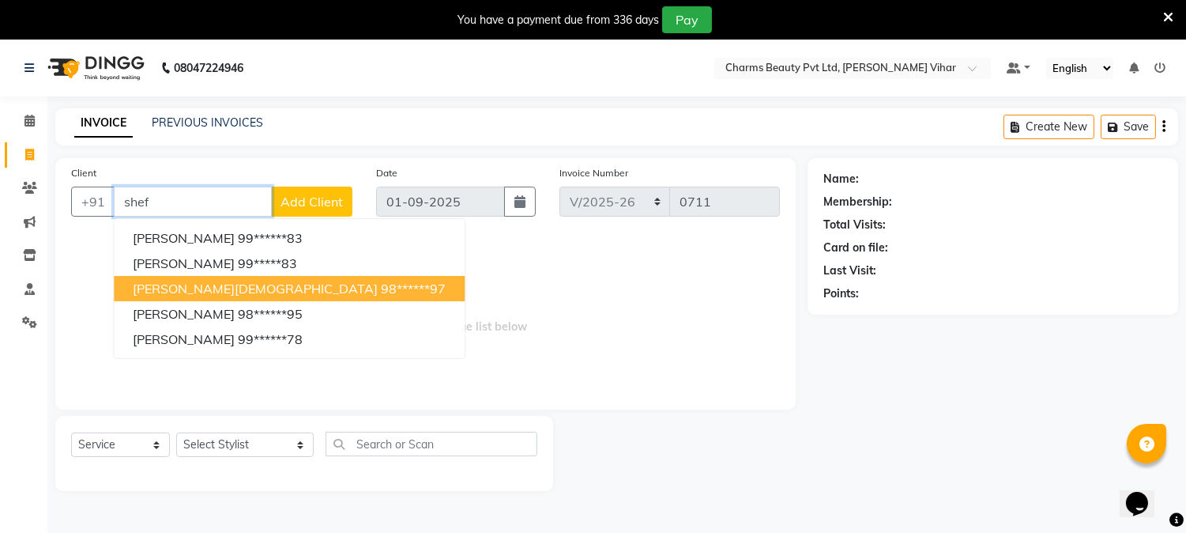
click at [381, 289] on ngb-highlight "98******97" at bounding box center [413, 289] width 65 height 16
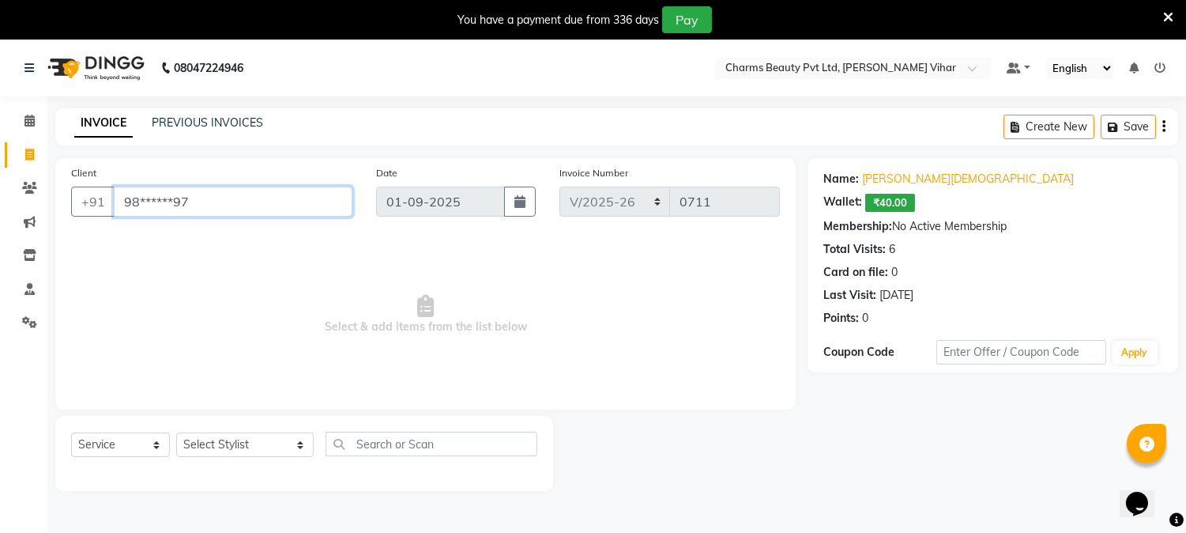
click at [208, 192] on input "98******97" at bounding box center [233, 202] width 239 height 30
type input "9"
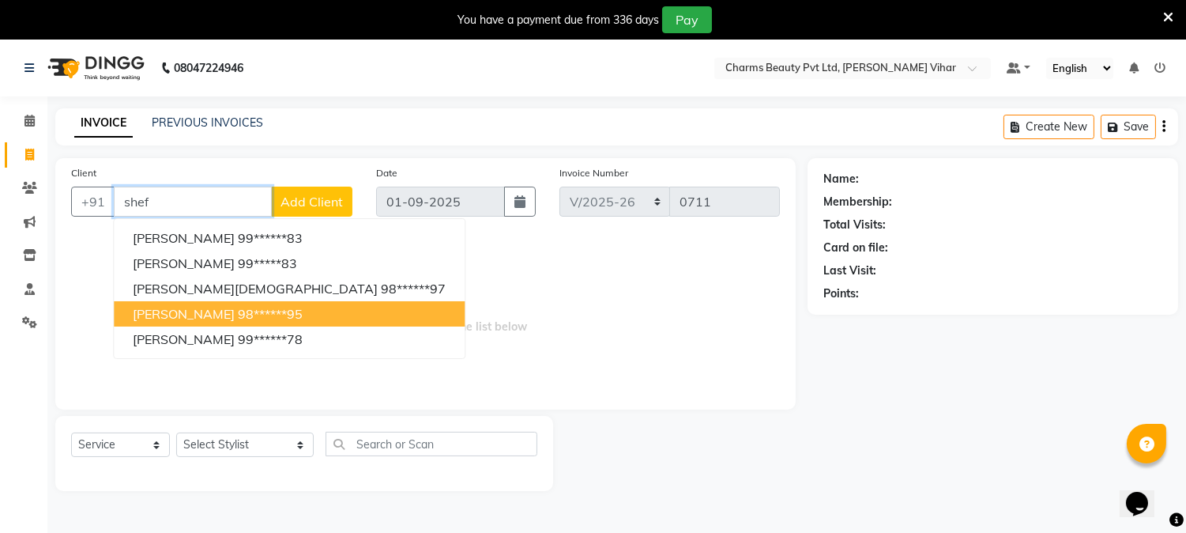
click at [258, 317] on ngb-highlight "98******95" at bounding box center [270, 314] width 65 height 16
type input "98******95"
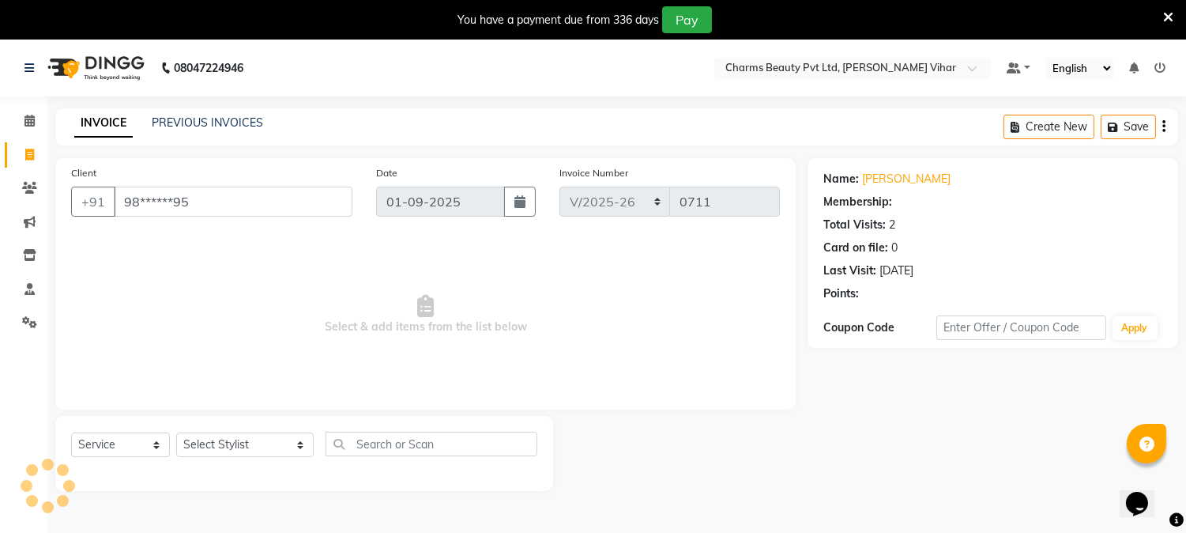
select select "1: Object"
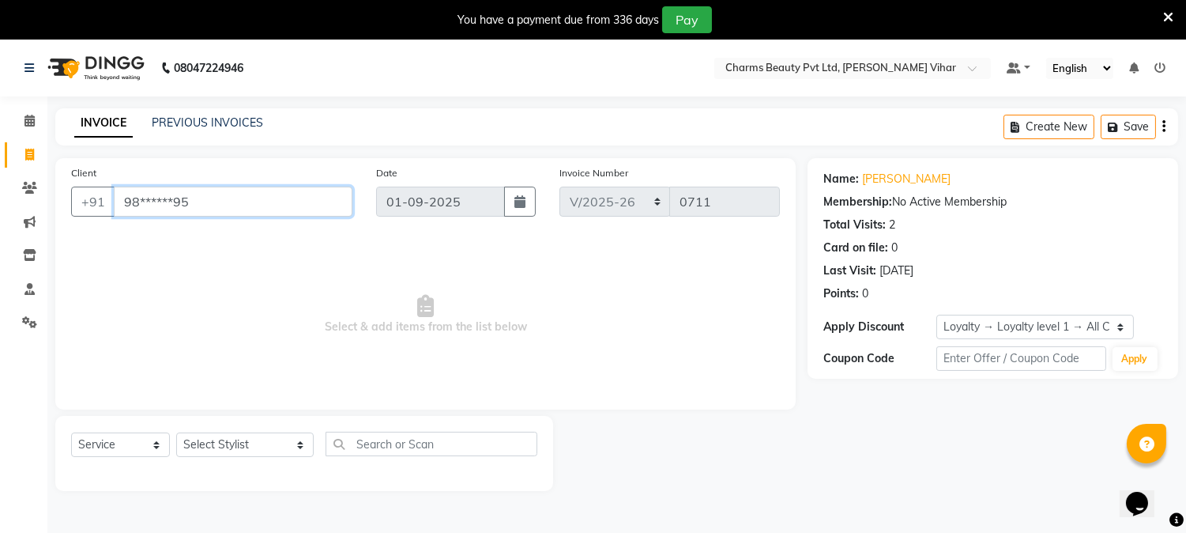
click at [217, 193] on input "98******95" at bounding box center [233, 202] width 239 height 30
type input "9"
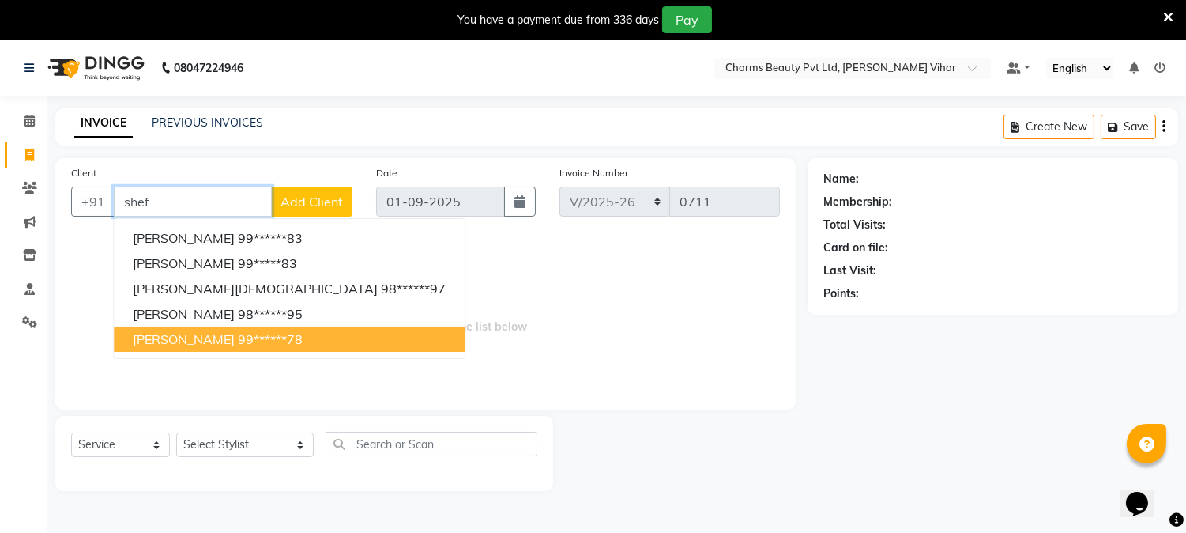
click at [235, 344] on span "[PERSON_NAME]" at bounding box center [184, 339] width 102 height 16
type input "99******78"
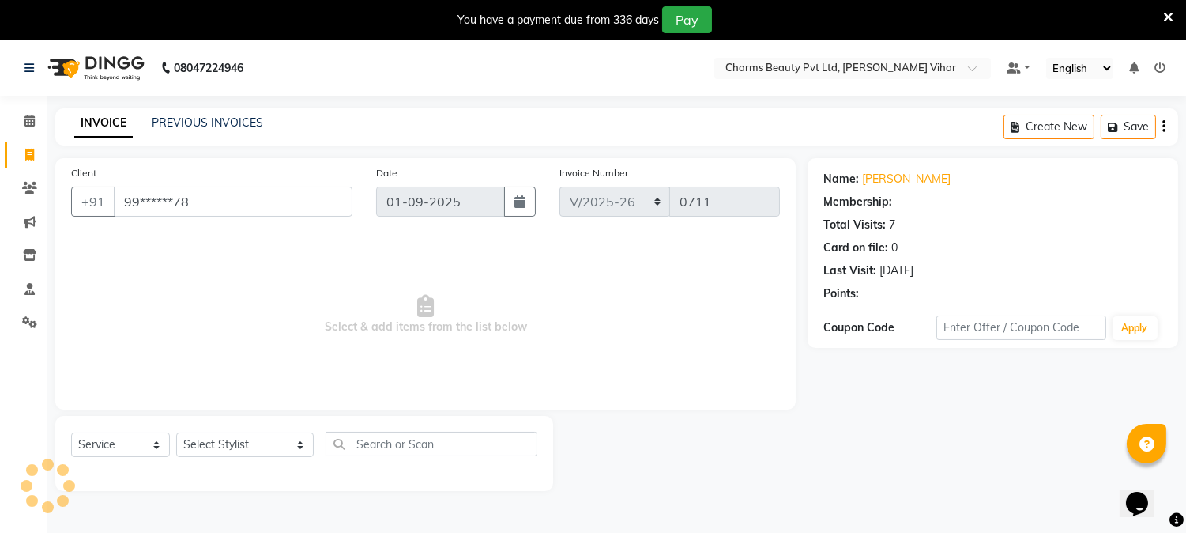
select select "1: Object"
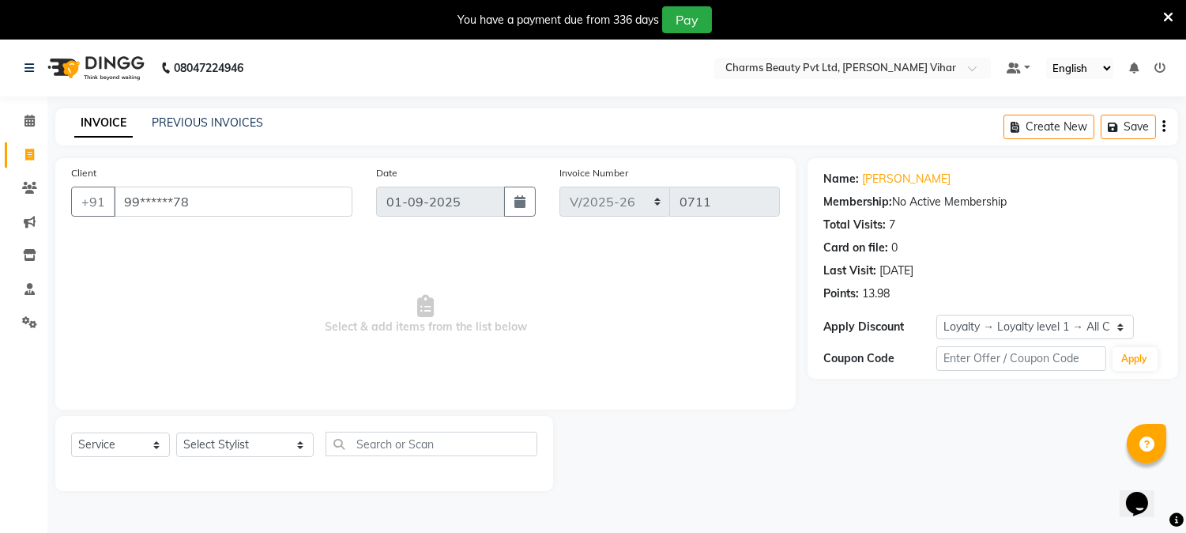
click at [1164, 12] on icon at bounding box center [1169, 17] width 10 height 14
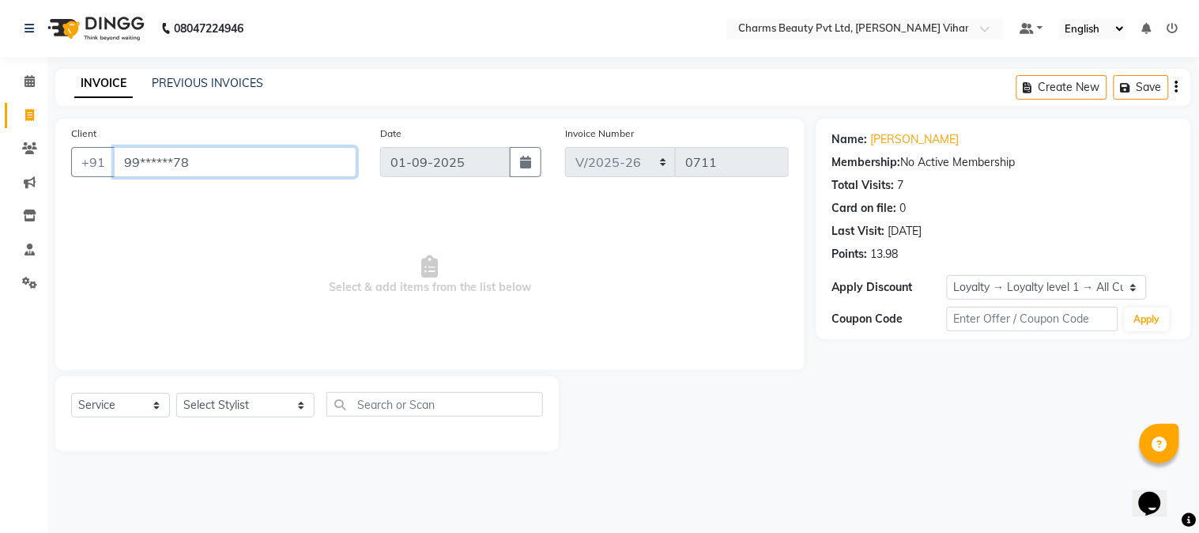
click at [265, 171] on input "99******78" at bounding box center [235, 162] width 243 height 30
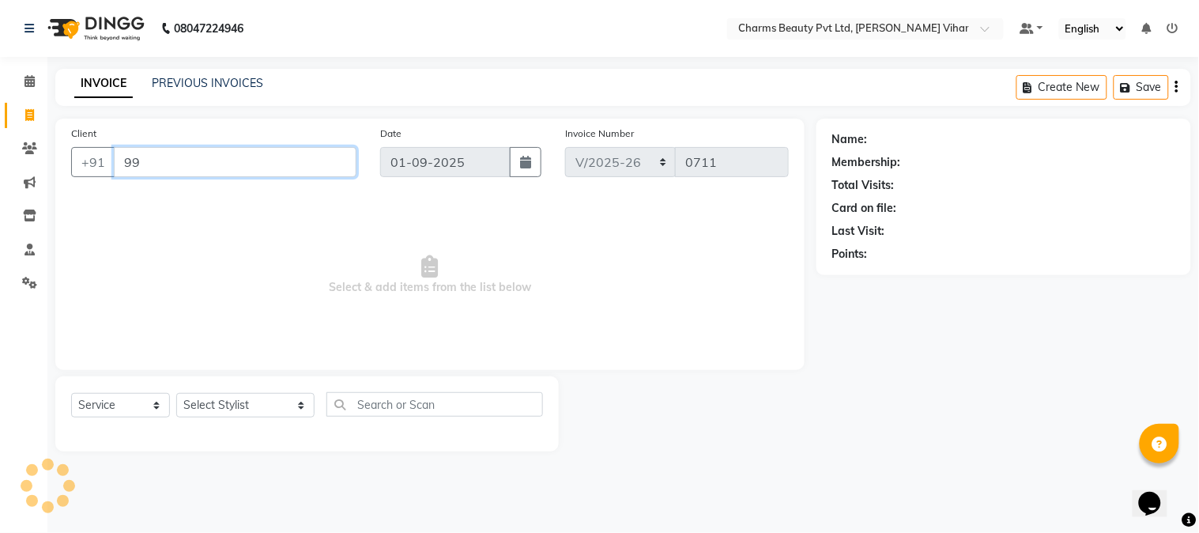
type input "9"
